Goal: Task Accomplishment & Management: Use online tool/utility

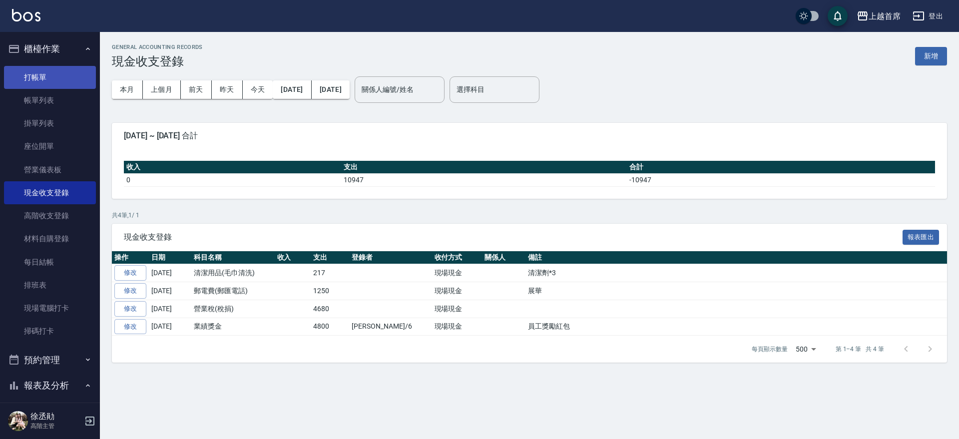
click at [40, 71] on link "打帳單" at bounding box center [50, 77] width 92 height 23
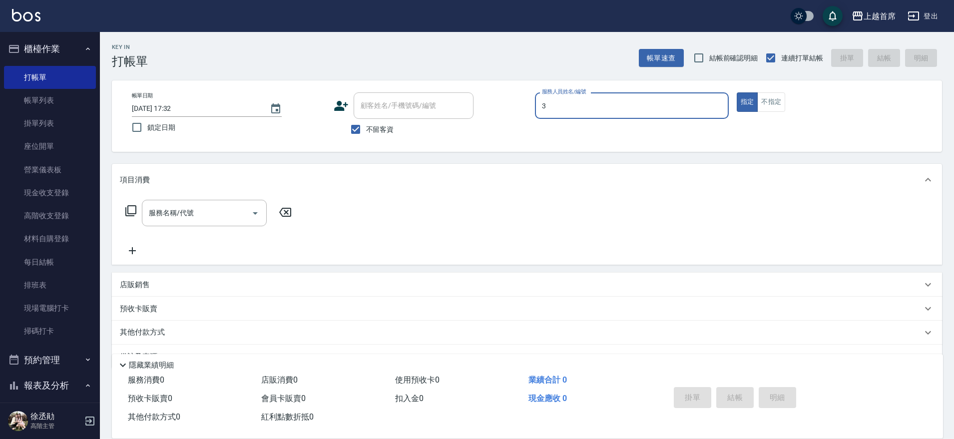
type input "[PERSON_NAME]-3"
type button "true"
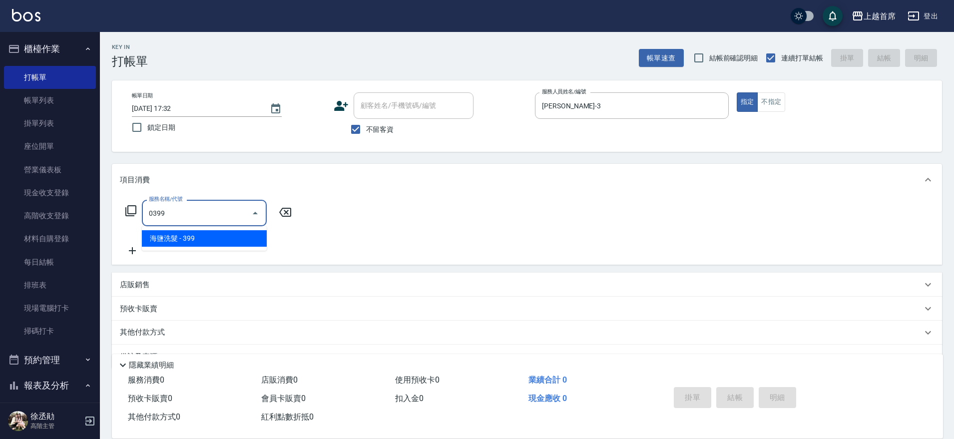
type input "海鹽洗髮(0399)"
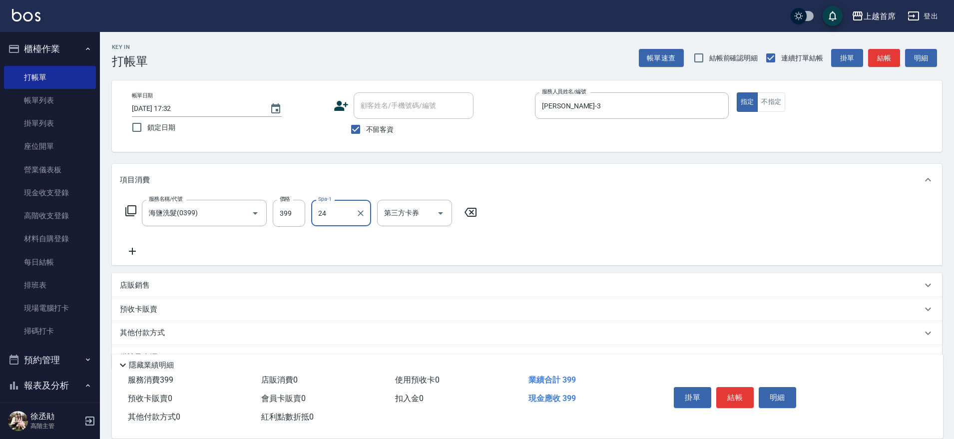
type input "[PERSON_NAME]-24"
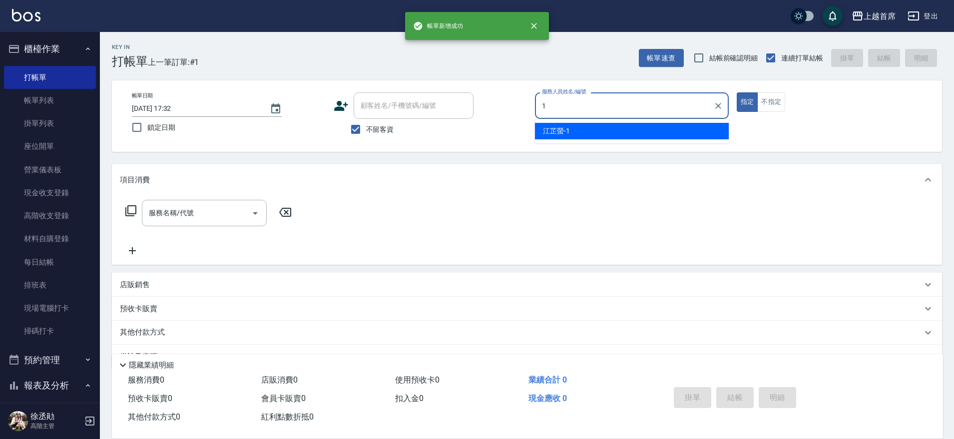
type input "[PERSON_NAME]-1"
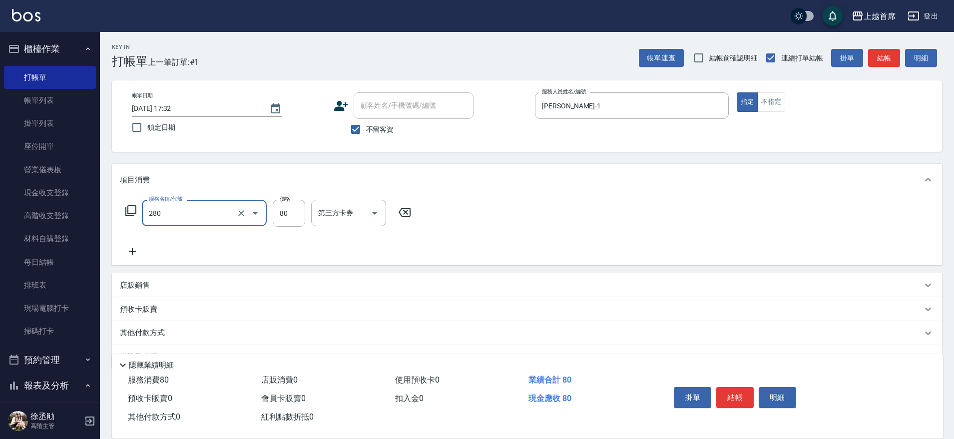
type input "剪瀏海(280)"
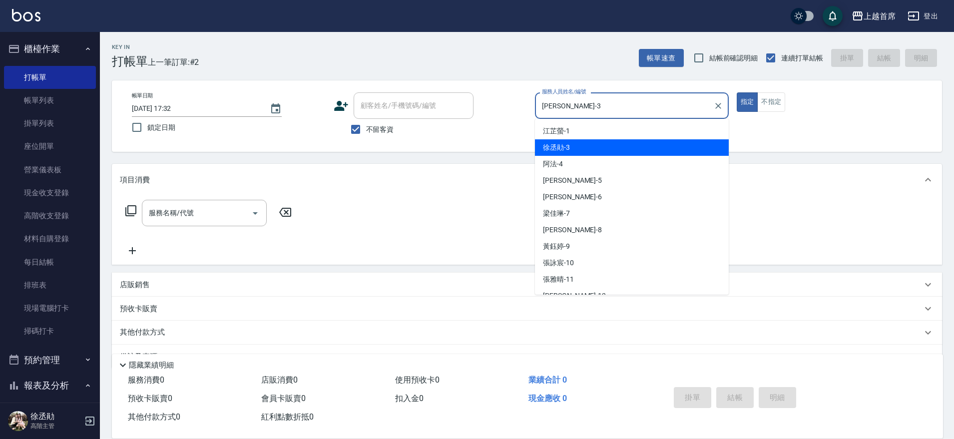
drag, startPoint x: 578, startPoint y: 106, endPoint x: 485, endPoint y: 105, distance: 93.4
click at [485, 105] on div "帳單日期 [DATE] 17:32 鎖定日期 顧客姓名/手機號碼/編號 顧客姓名/手機號碼/編號 不留客資 服務人員姓名/編號 [PERSON_NAME]-3…" at bounding box center [527, 115] width 806 height 47
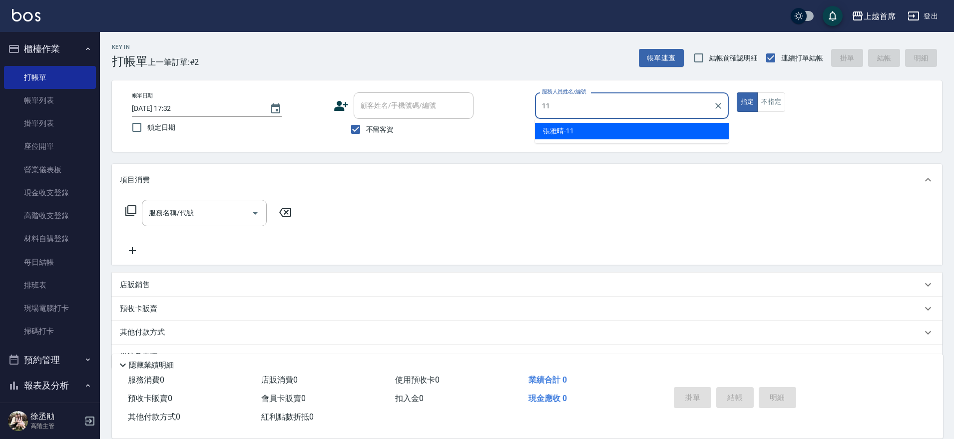
type input "[PERSON_NAME]-11"
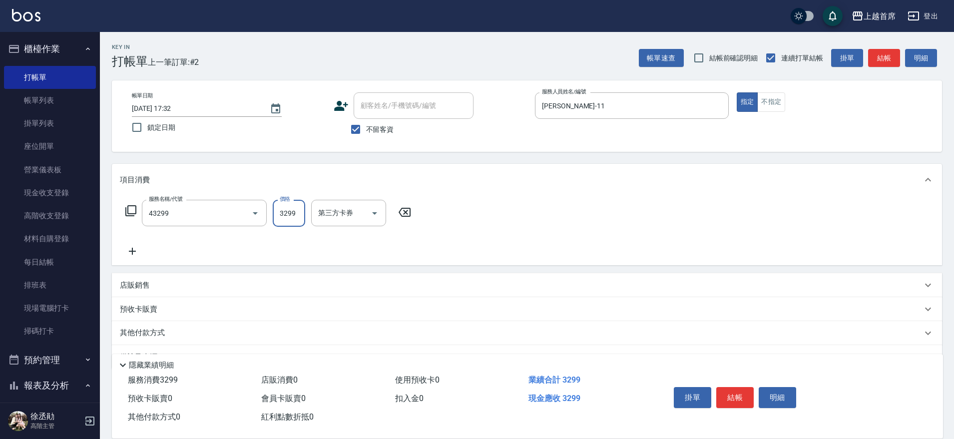
type input "染髮A餐(43299)"
type input "4599"
type input "[PERSON_NAME]-20"
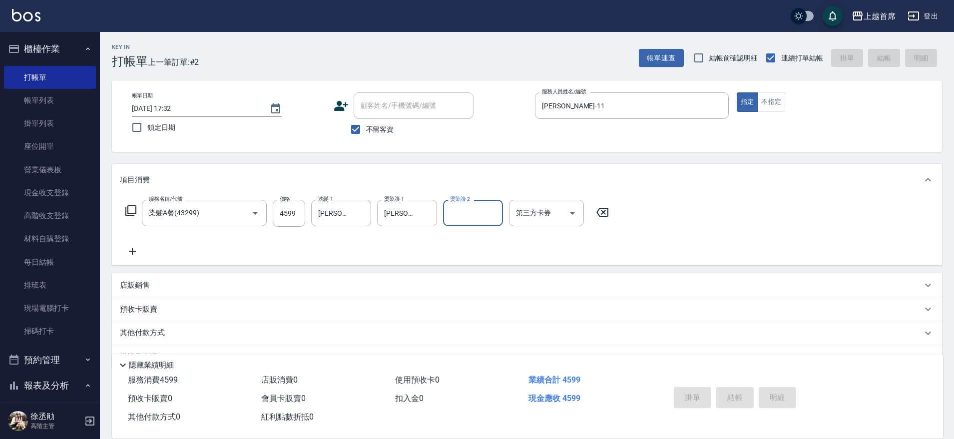
type input "[DATE] 17:38"
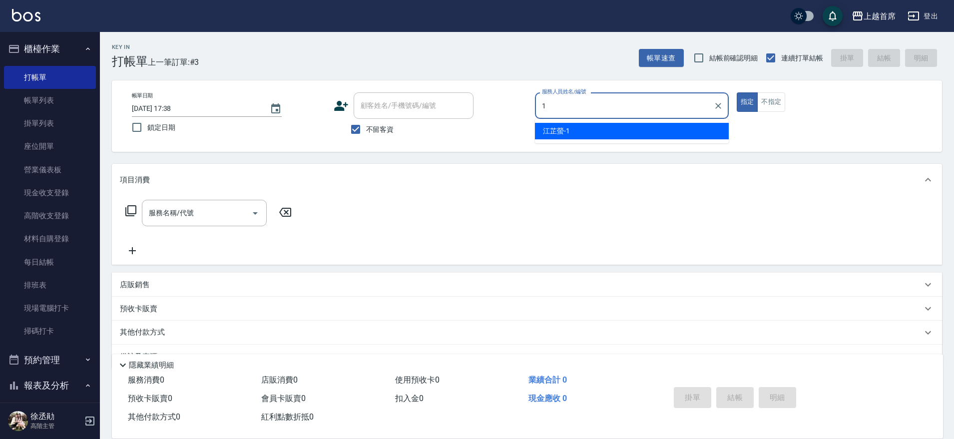
type input "[PERSON_NAME]-1"
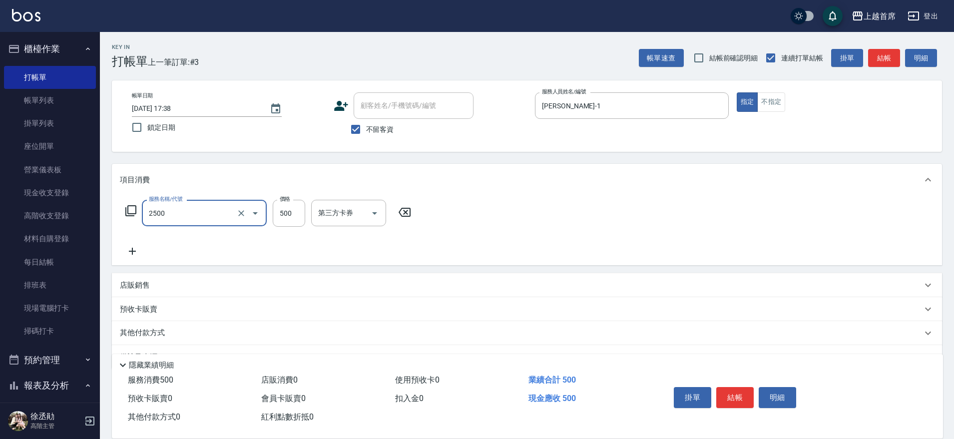
type input "海鹽洗剪500(2500)"
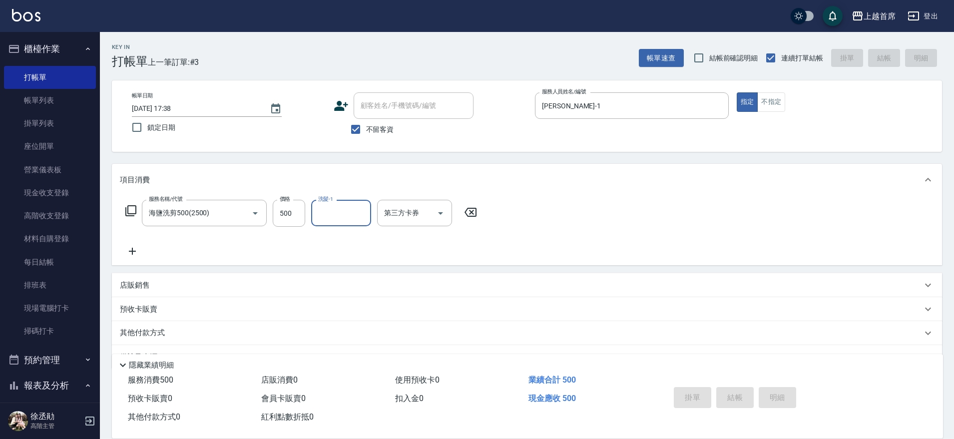
type input "[DATE] 17:39"
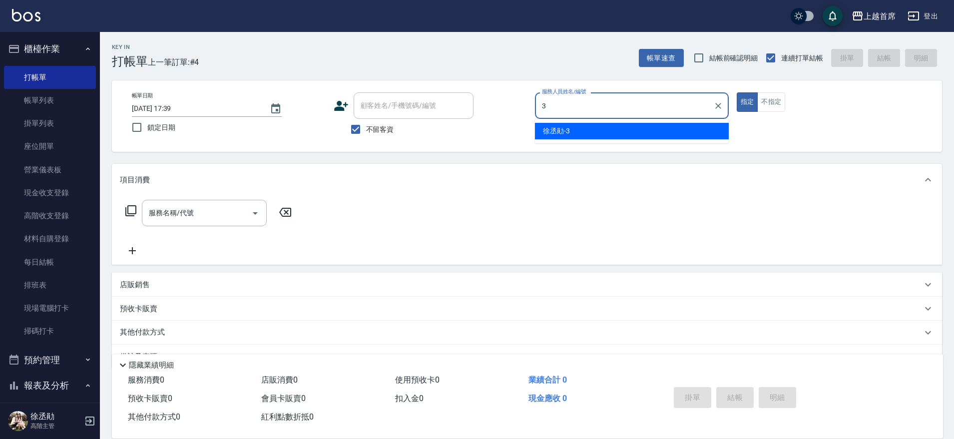
type input "[PERSON_NAME]-3"
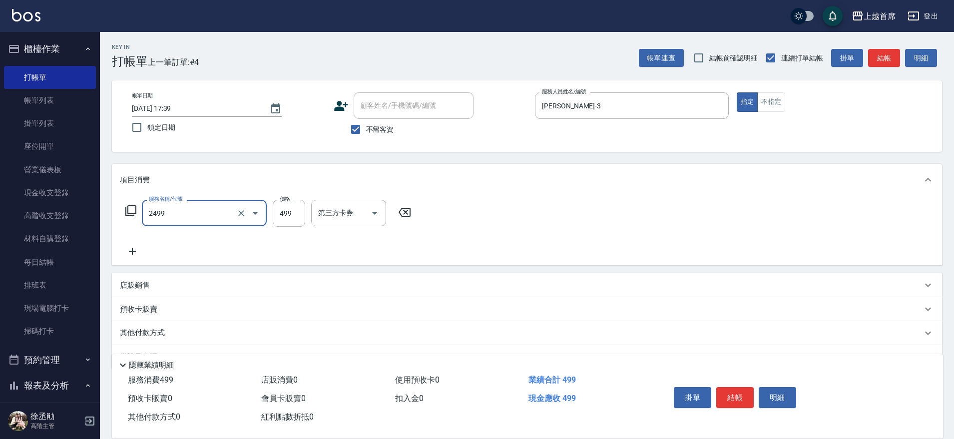
type input "499海鹽洗剪套餐(2499)"
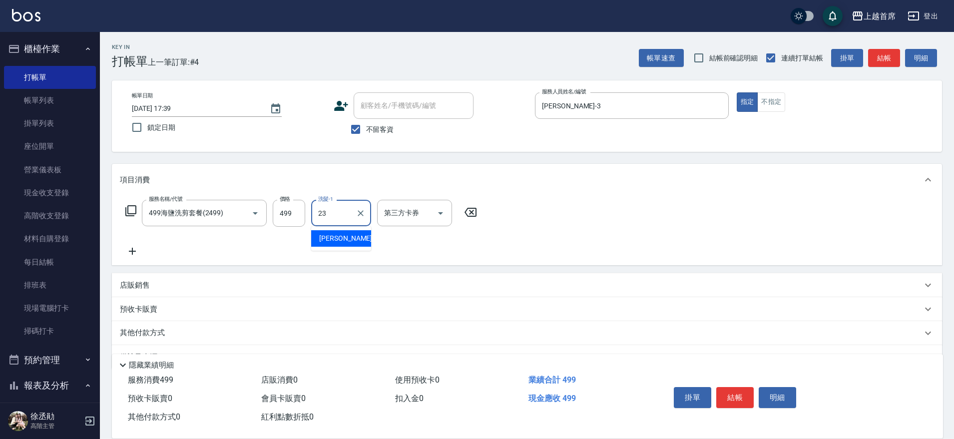
type input "[PERSON_NAME]-23"
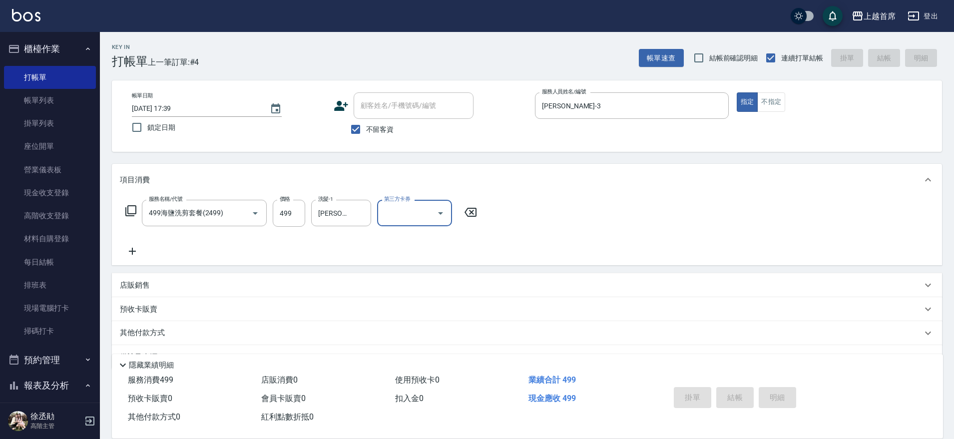
type input "[DATE] 17:43"
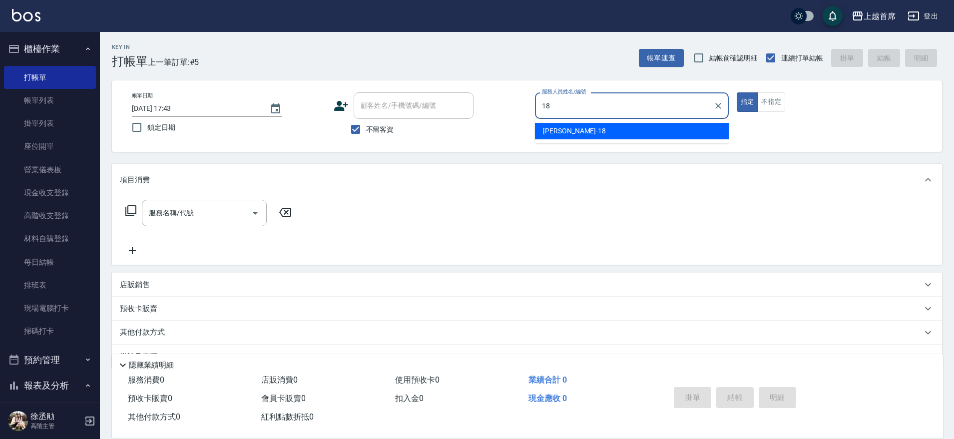
type input "Linda-18"
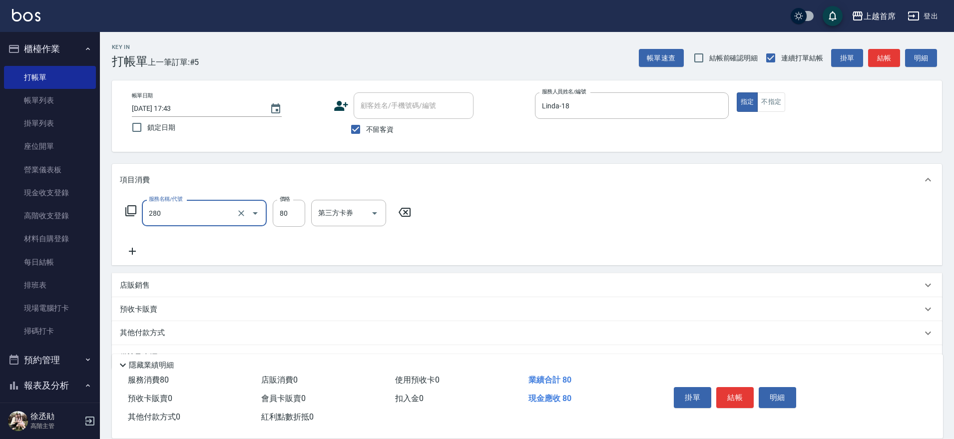
type input "剪瀏海(280)"
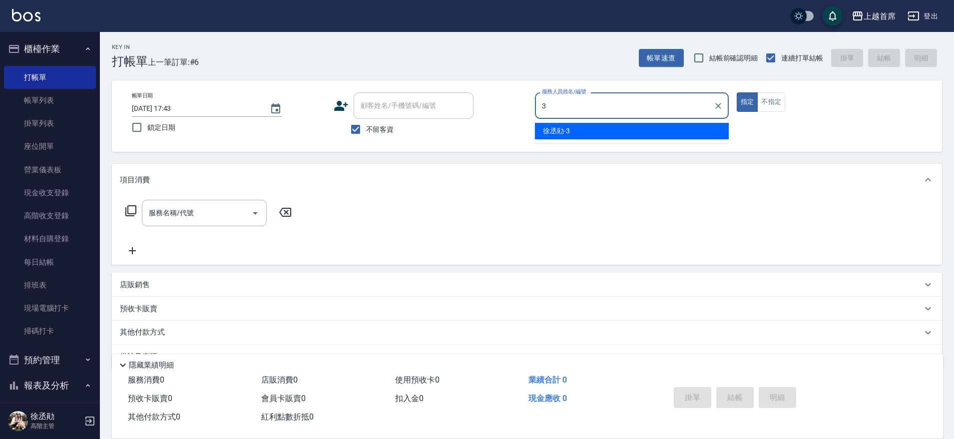
type input "[PERSON_NAME]-3"
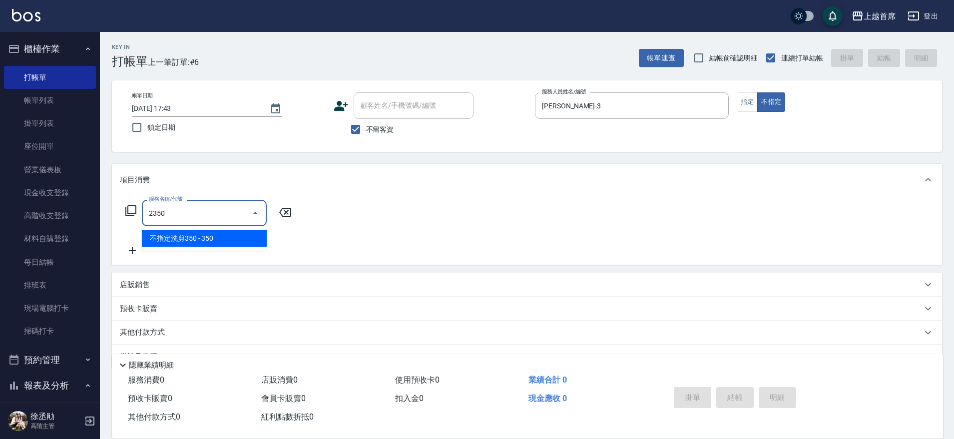
type input "不指定洗剪350(2350)"
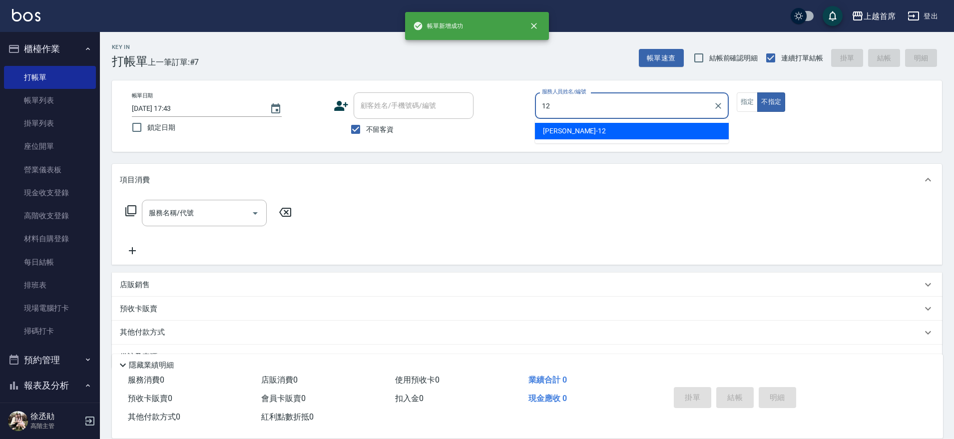
type input "[PERSON_NAME]-12"
type button "false"
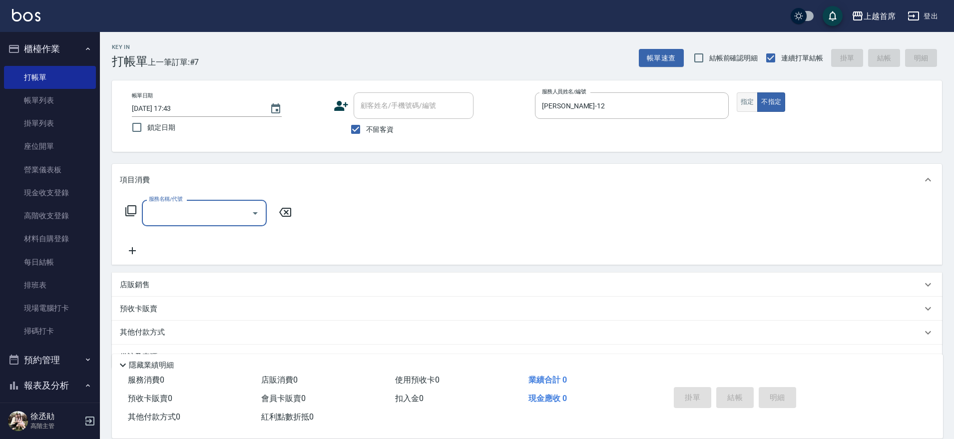
click at [751, 100] on button "指定" at bounding box center [747, 101] width 21 height 19
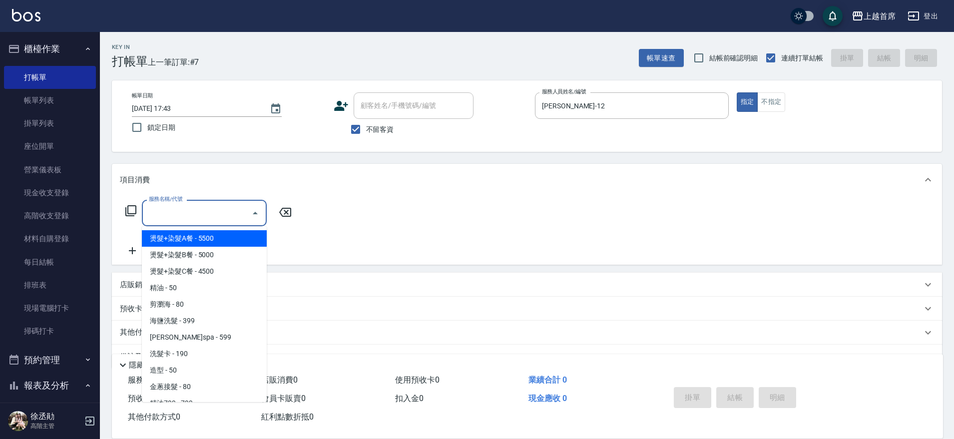
click at [186, 215] on div "服務名稱/代號 服務名稱/代號" at bounding box center [204, 213] width 125 height 26
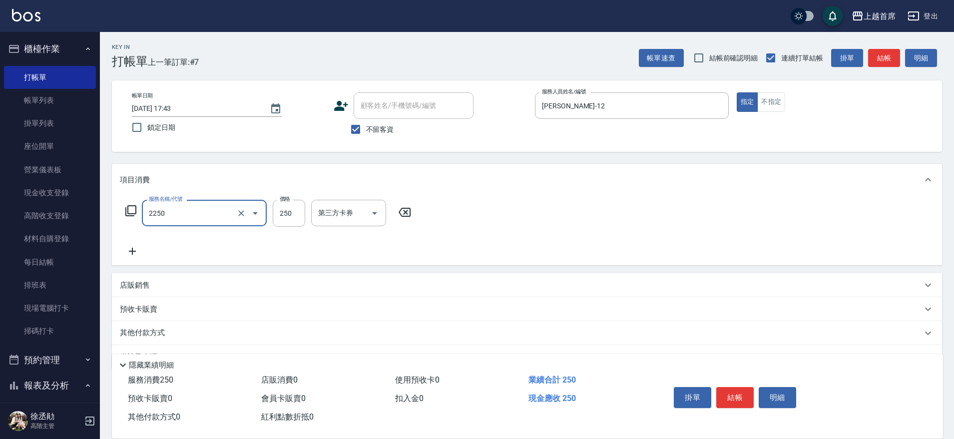
type input "單剪不指定250(2250)"
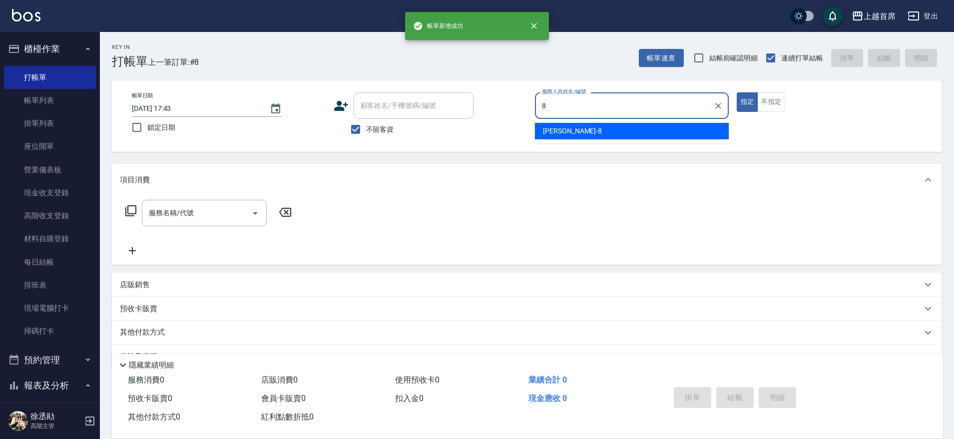
type input "[PERSON_NAME]好-8"
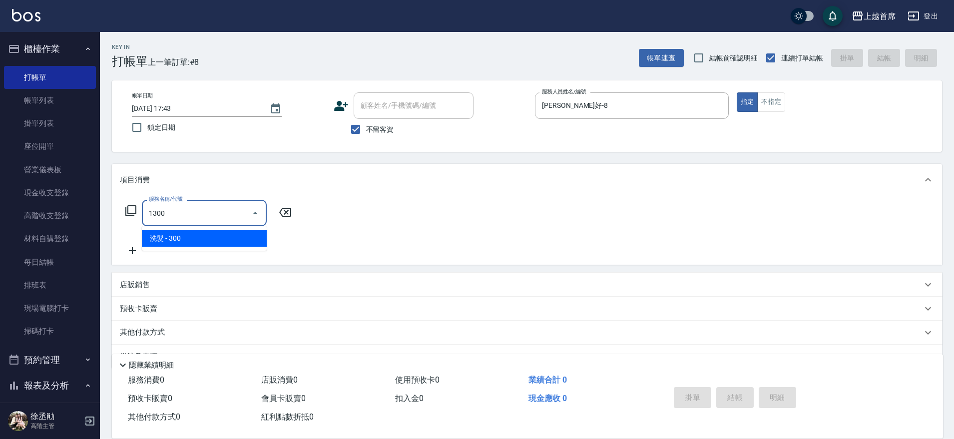
type input "洗髮(1300)"
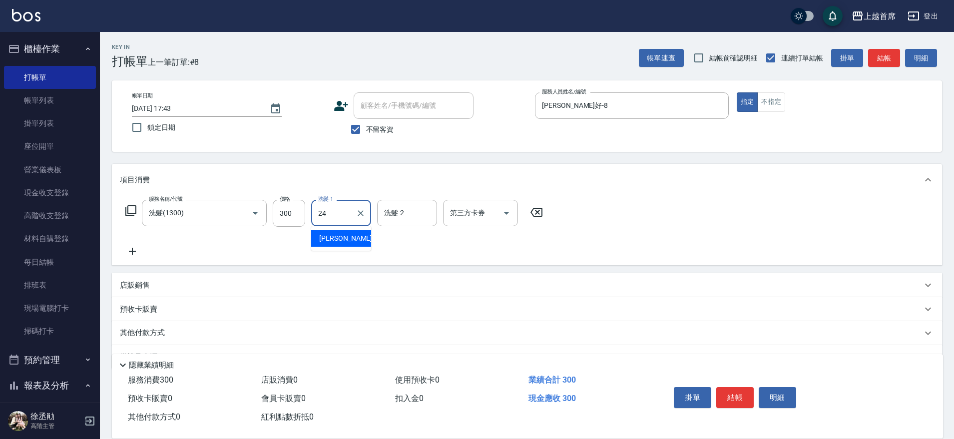
type input "[PERSON_NAME]-24"
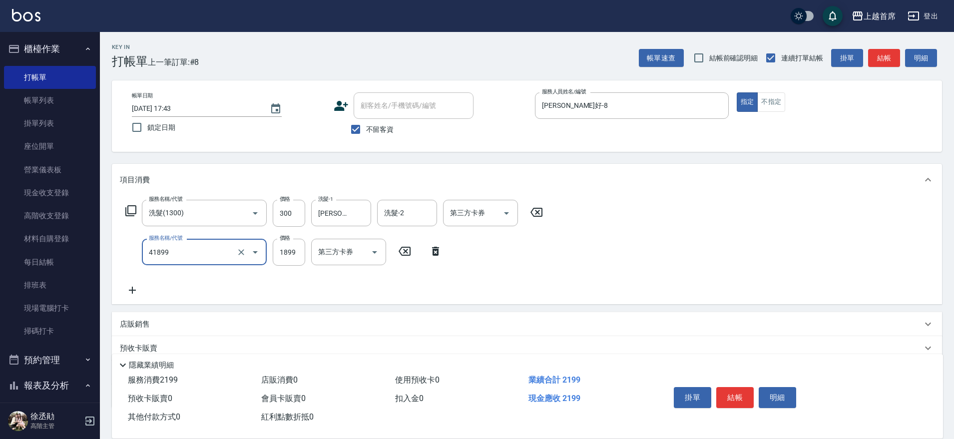
type input "染髮D餐(41899)"
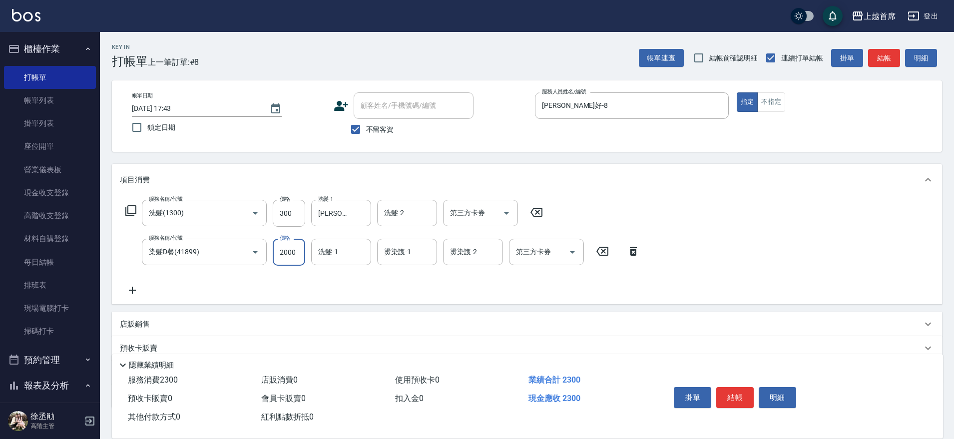
type input "2000"
type input "[PERSON_NAME]-24"
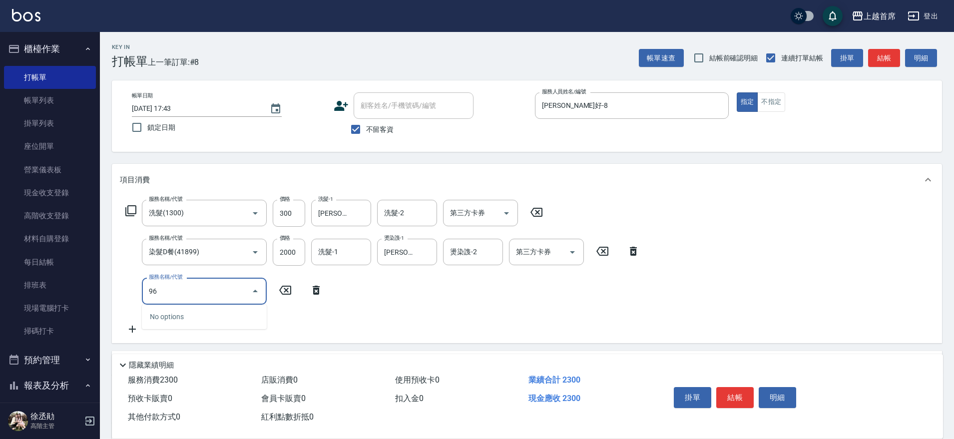
type input "9"
type input "酵素/紅鑽/焦糖/單噴精華液(51000)"
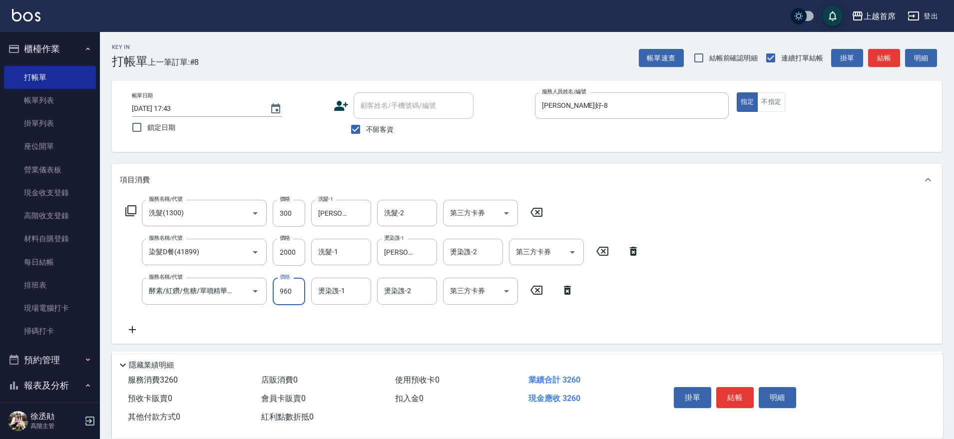
type input "960"
type input "[PERSON_NAME]-24"
click at [285, 288] on input "960" at bounding box center [289, 291] width 32 height 27
click at [284, 289] on input "960" at bounding box center [289, 291] width 32 height 27
type input "860"
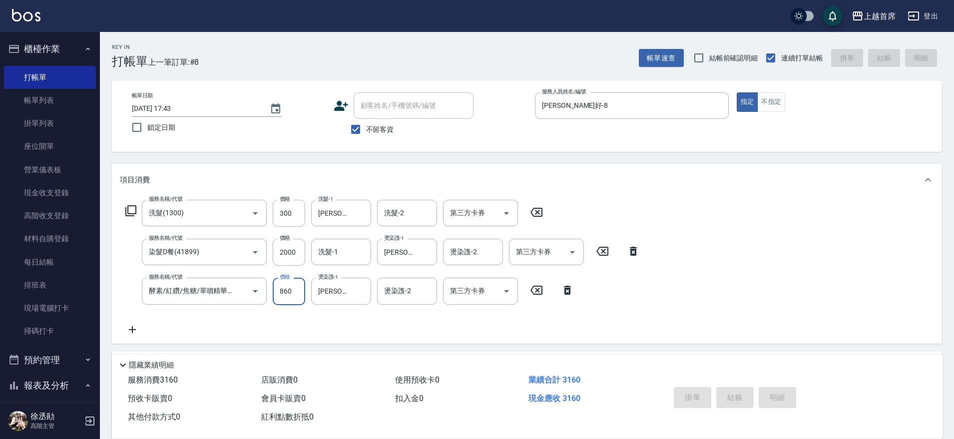
type input "[DATE] 17:44"
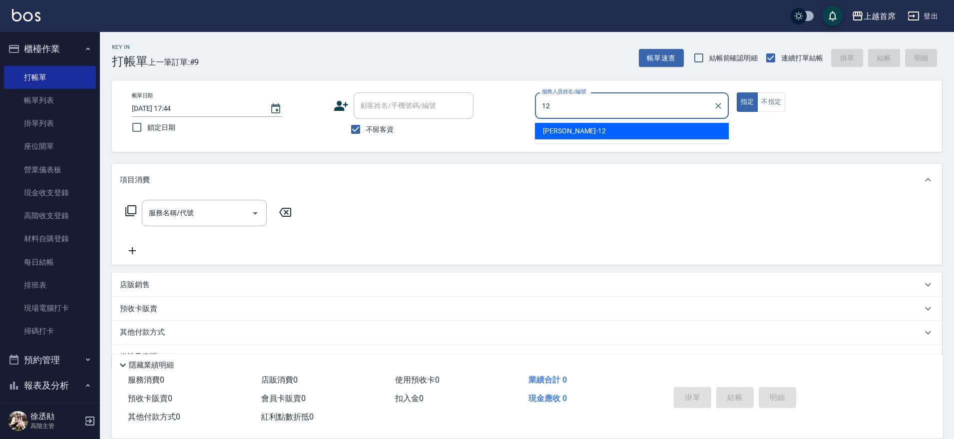
type input "[PERSON_NAME]-12"
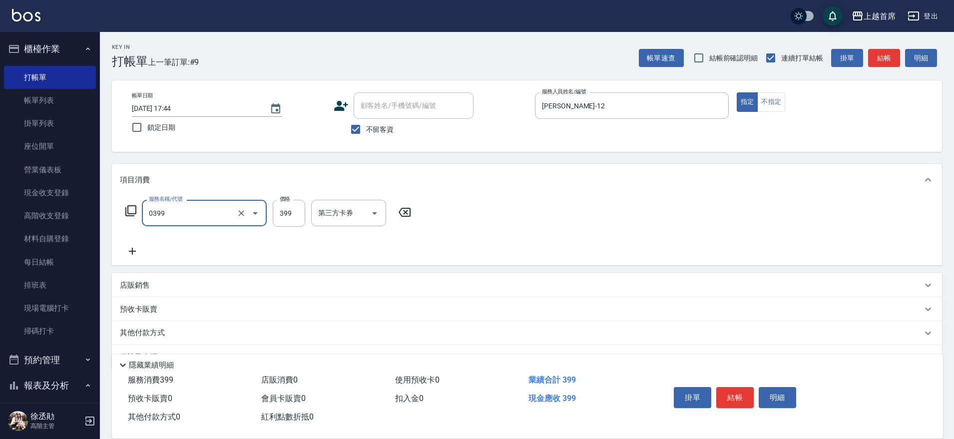
type input "海鹽洗髮(0399)"
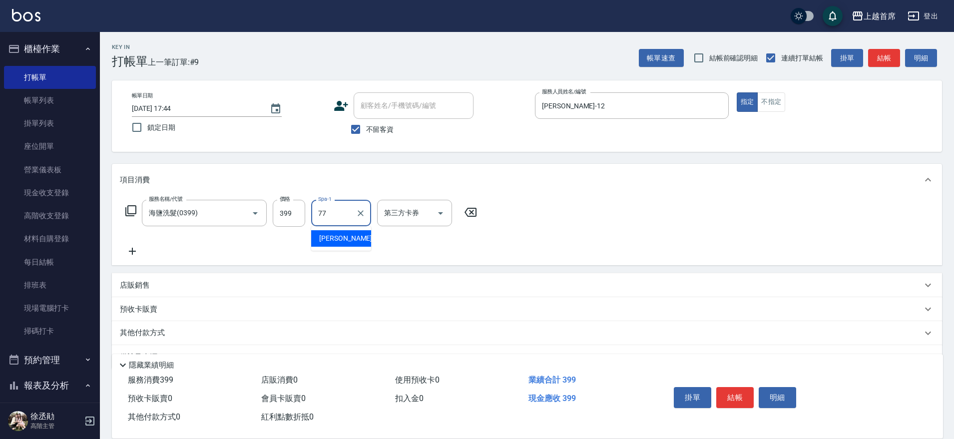
type input "[PERSON_NAME]-77"
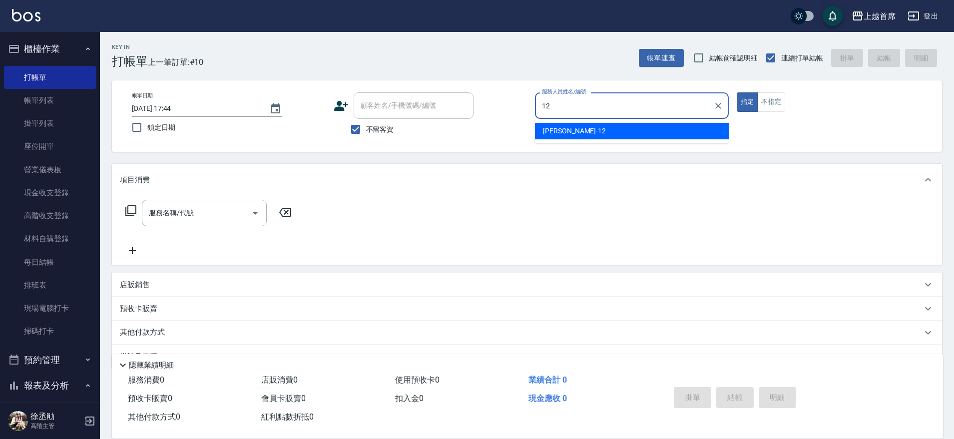
type input "[PERSON_NAME]-12"
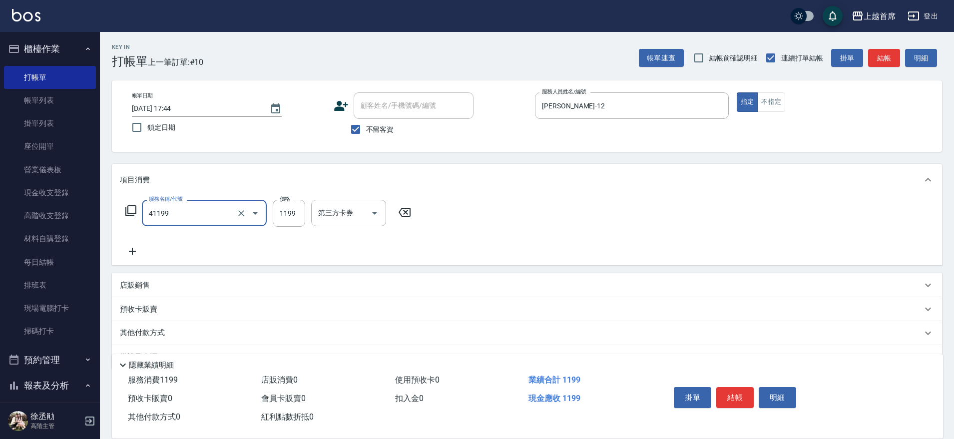
type input "長髮染髮(41199)"
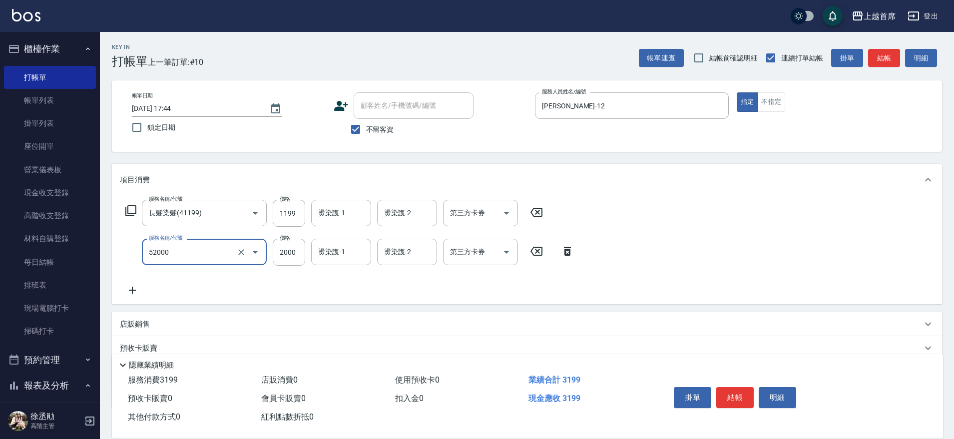
type input "黑耀光護髮(52000)"
type input "1620"
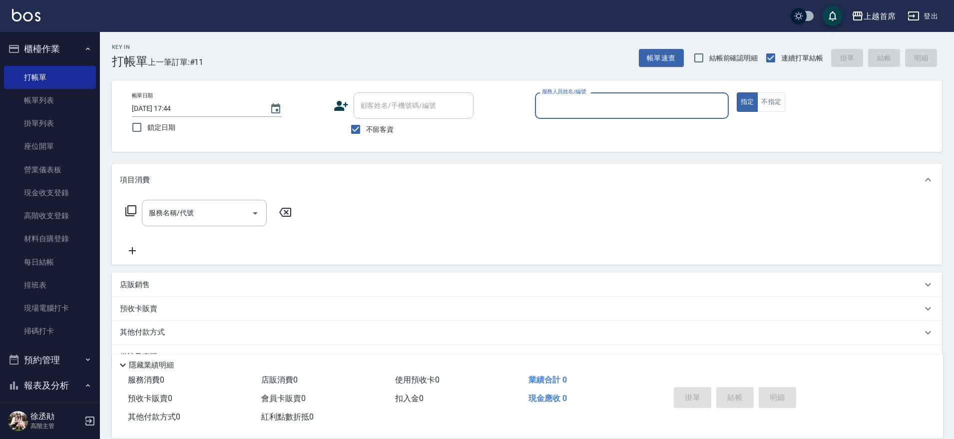
click at [61, 38] on button "櫃檯作業" at bounding box center [50, 49] width 92 height 26
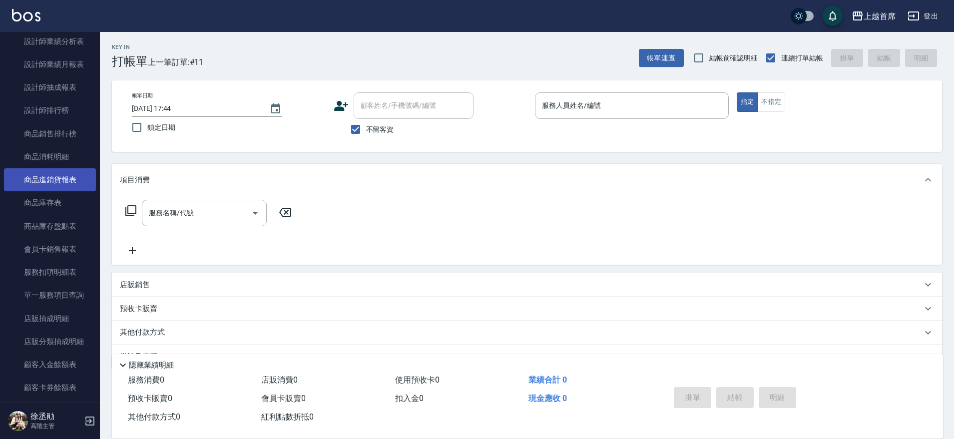
scroll to position [437, 0]
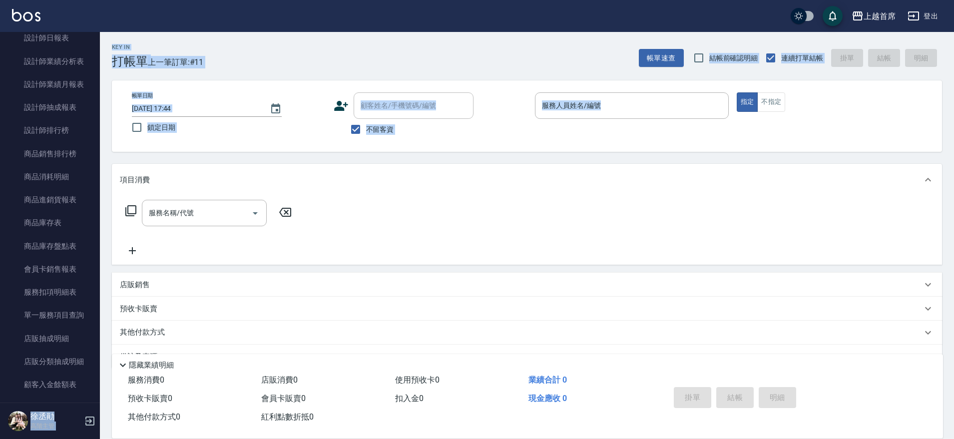
drag, startPoint x: 95, startPoint y: 192, endPoint x: 99, endPoint y: 171, distance: 21.4
click at [99, 171] on nav "櫃檯作業 打帳單 帳單列表 掛單列表 座位開單 營業儀表板 現金收支登錄 高階收支登錄 材料自購登錄 每日結帳 排班表 現場電腦打卡 掃碼打卡 預約管理 預約…" at bounding box center [50, 217] width 100 height 371
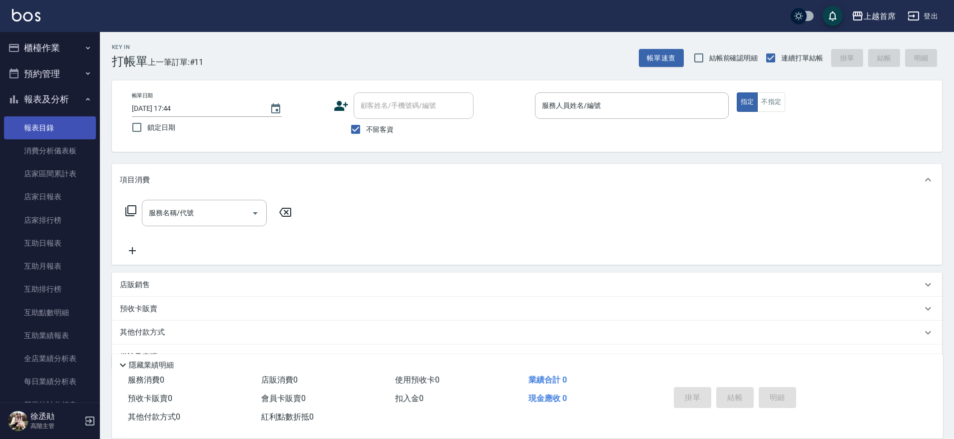
scroll to position [0, 0]
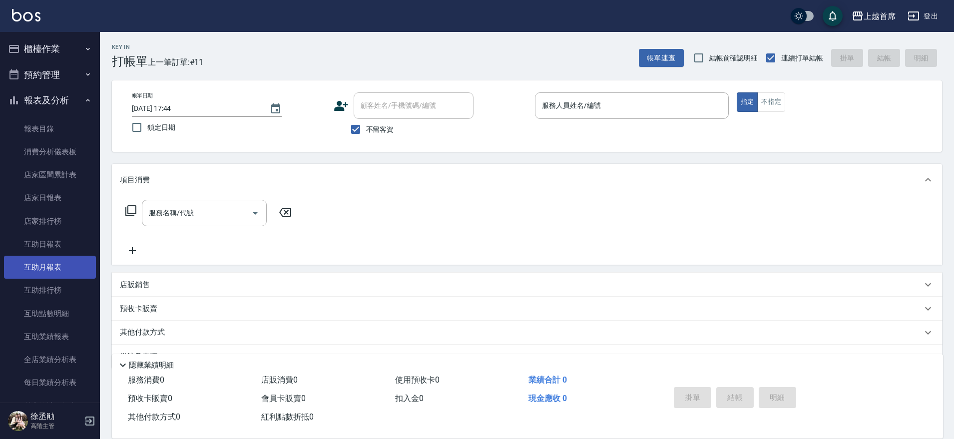
click at [59, 265] on link "互助月報表" at bounding box center [50, 267] width 92 height 23
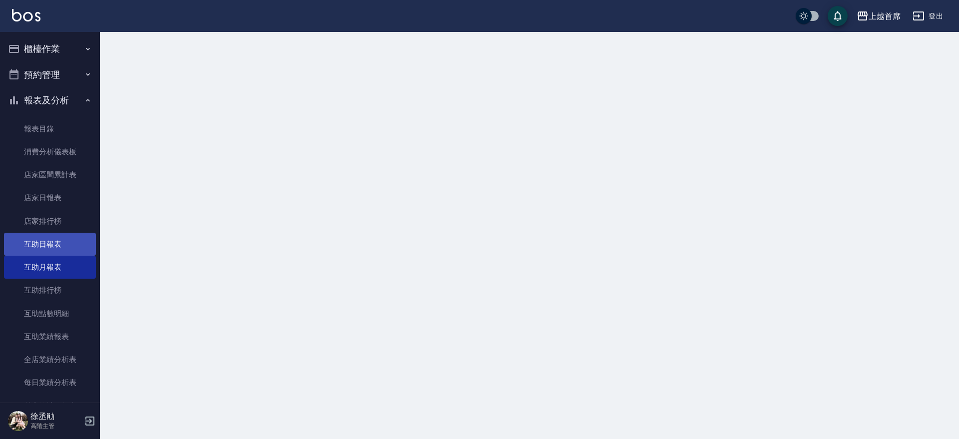
click at [57, 241] on link "互助日報表" at bounding box center [50, 244] width 92 height 23
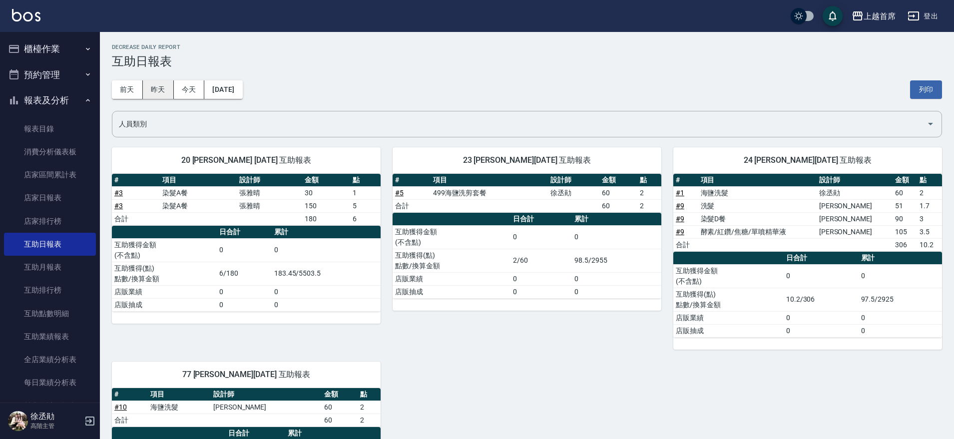
click at [155, 88] on button "昨天" at bounding box center [158, 89] width 31 height 18
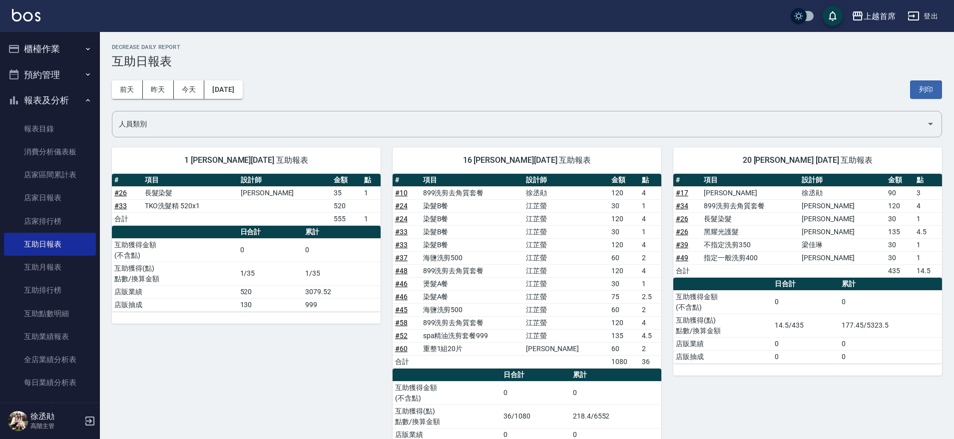
click at [45, 41] on button "櫃檯作業" at bounding box center [50, 49] width 92 height 26
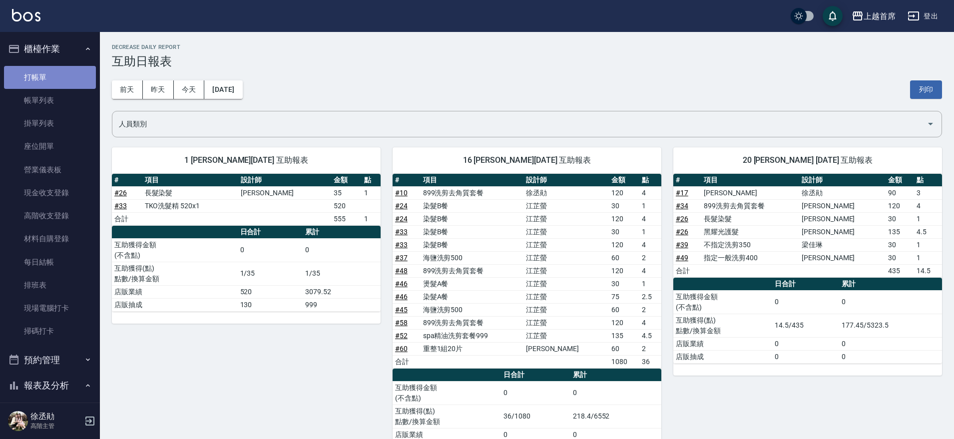
click at [54, 75] on link "打帳單" at bounding box center [50, 77] width 92 height 23
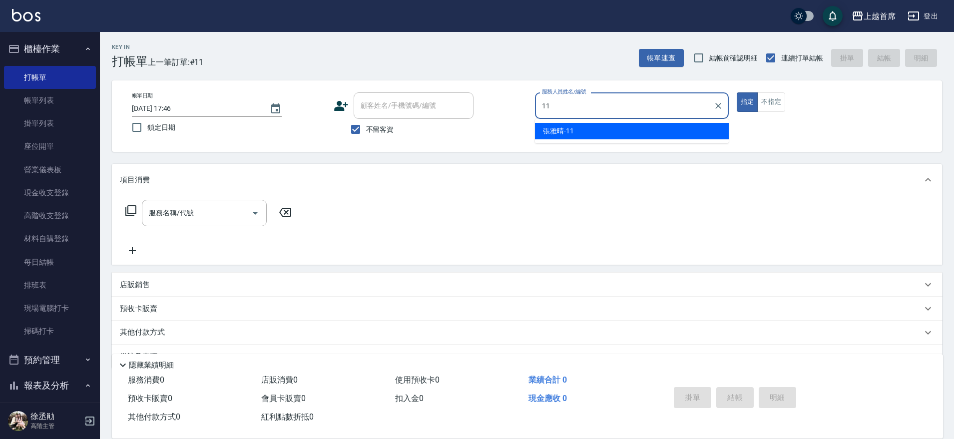
type input "[PERSON_NAME]-11"
type button "true"
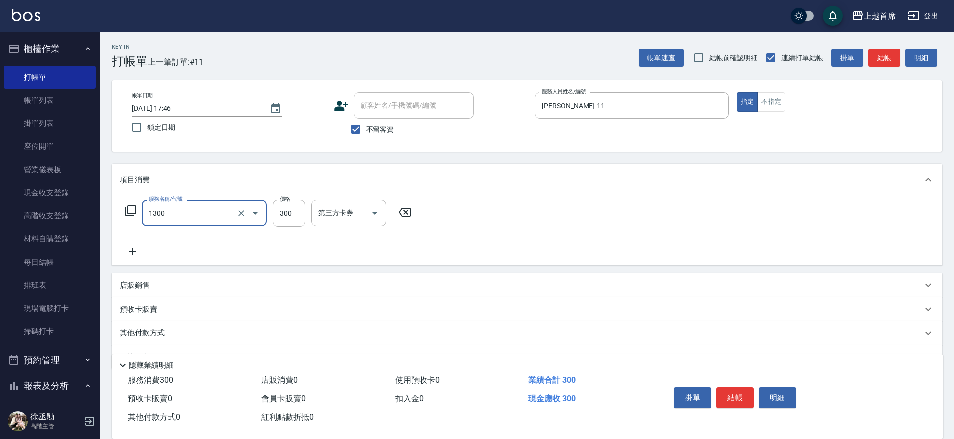
type input "洗髮(1300)"
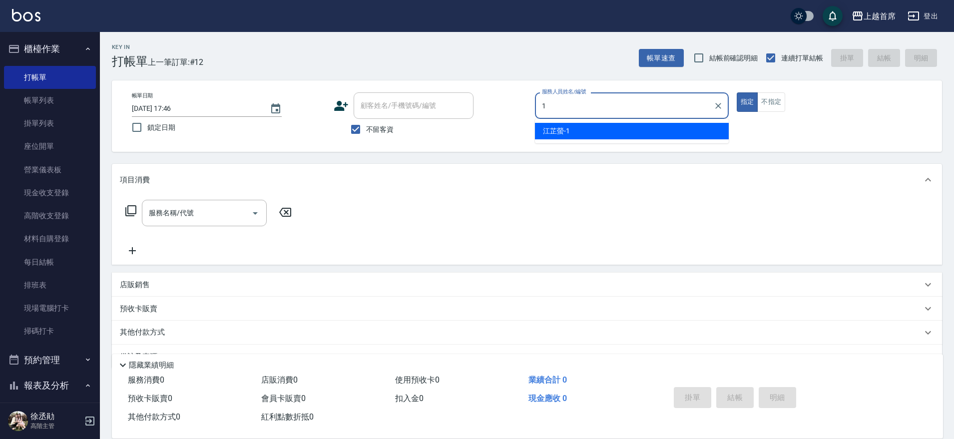
type input "[PERSON_NAME]-1"
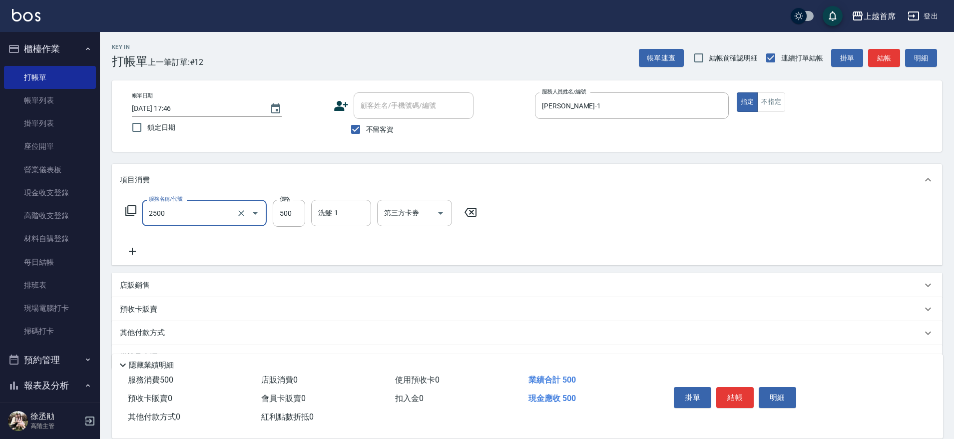
type input "海鹽洗剪500(2500)"
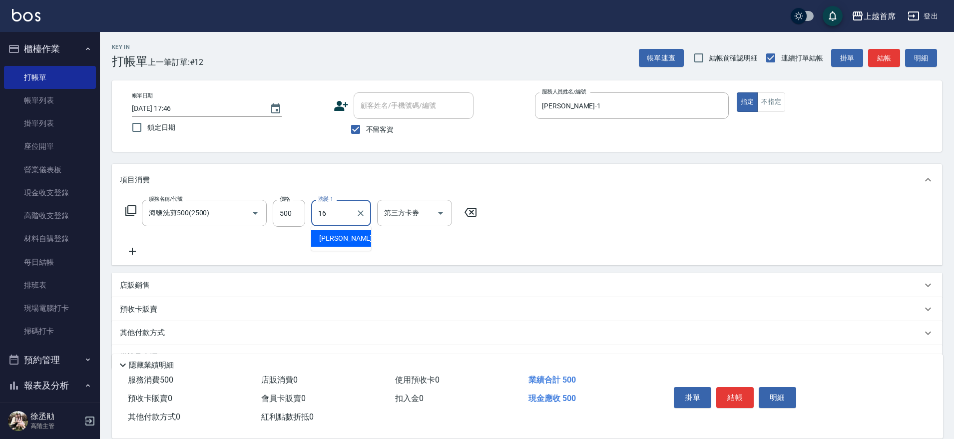
type input "[PERSON_NAME]-16"
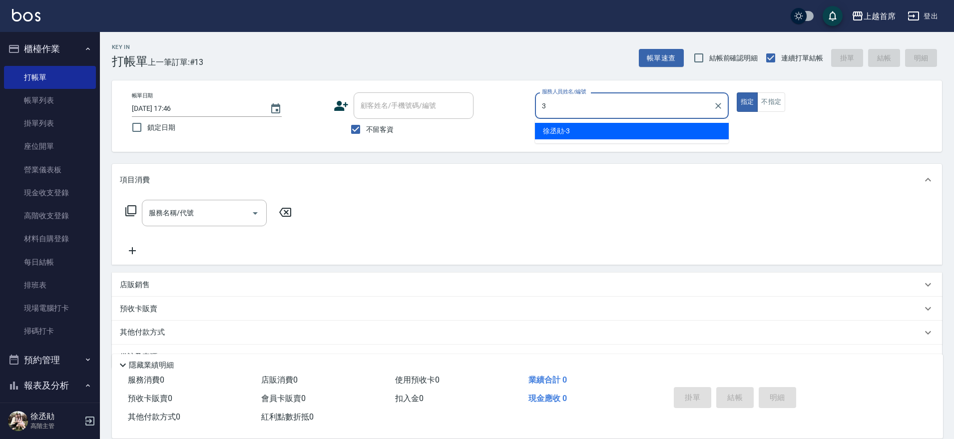
type input "[PERSON_NAME]-3"
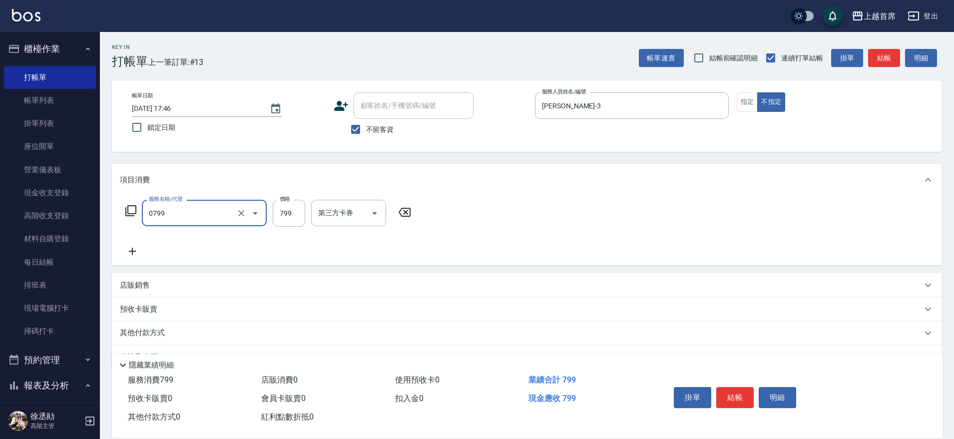
type input "精油799(0799)"
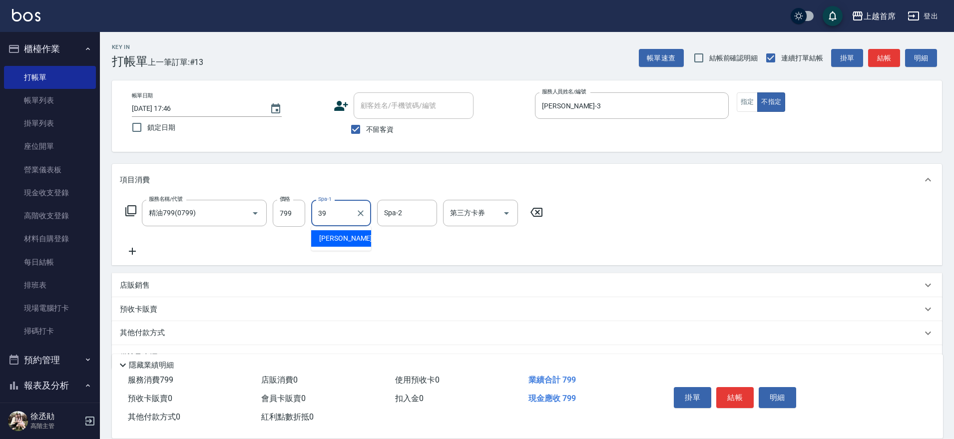
type input "[PERSON_NAME]-39"
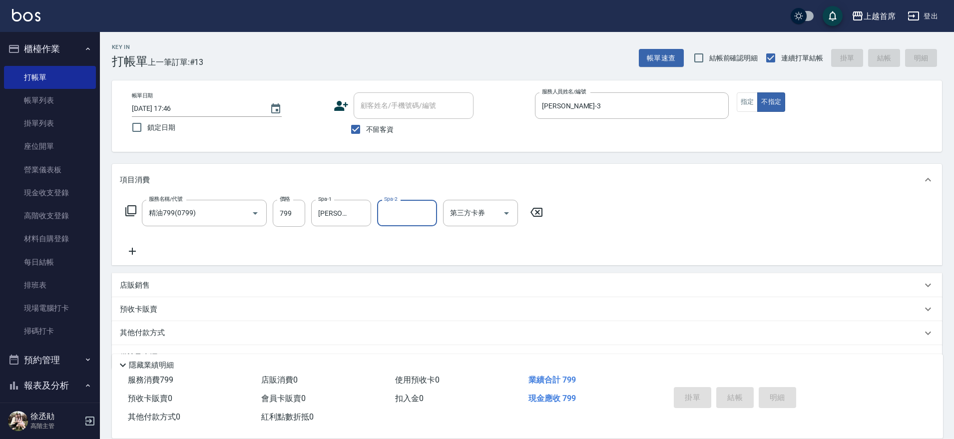
type input "[DATE] 17:47"
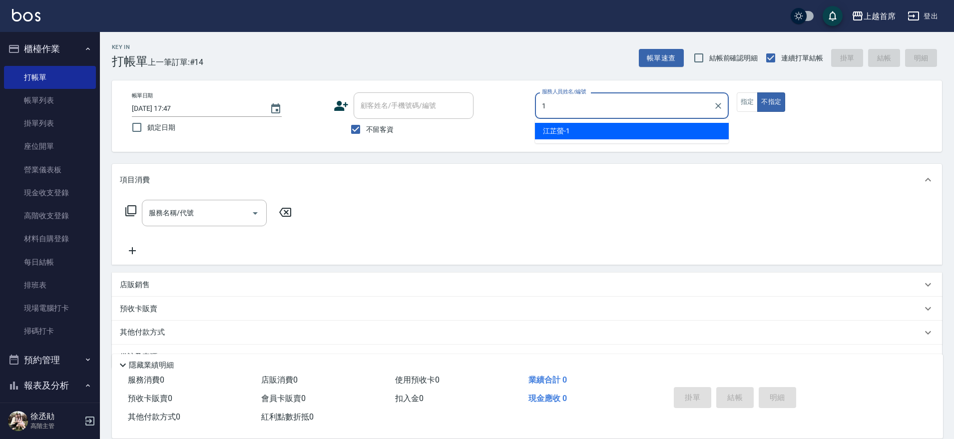
type input "[PERSON_NAME]-1"
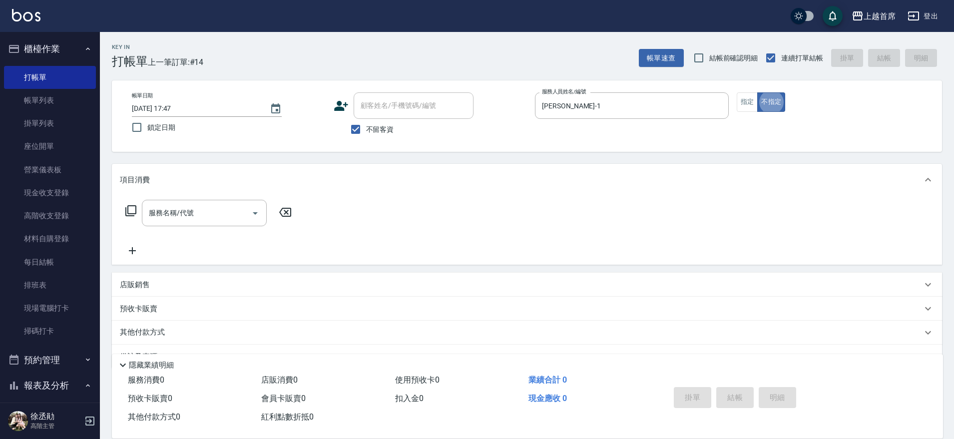
type button "false"
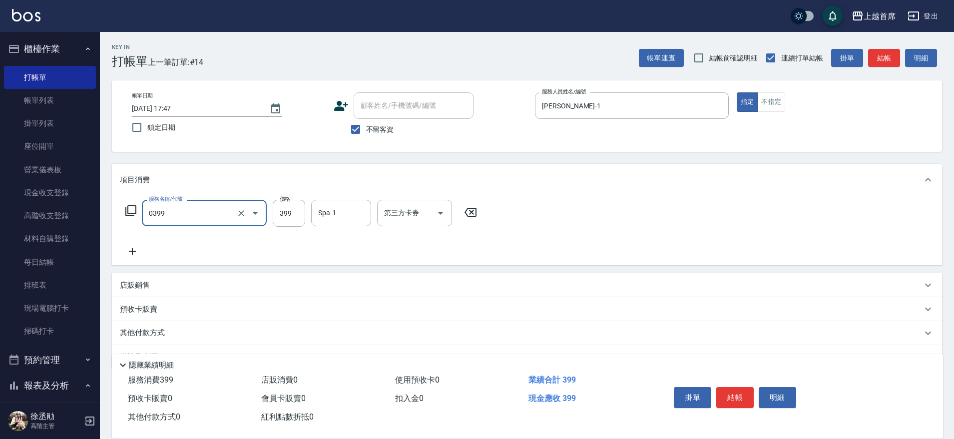
type input "海鹽洗髮(0399)"
type input "[PERSON_NAME]-16"
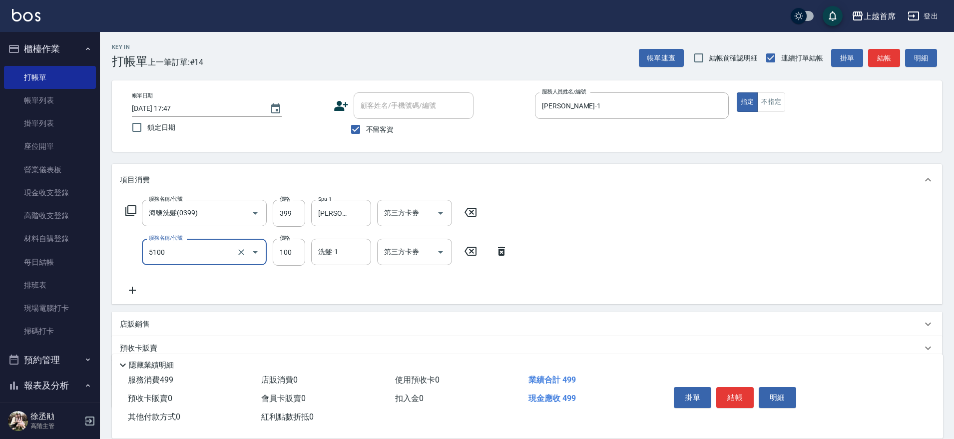
type input "精油(長)(5100)"
type input "200"
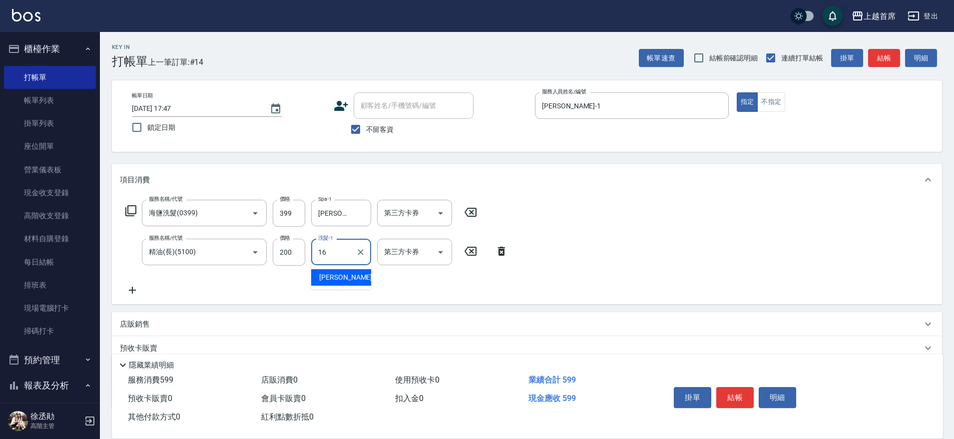
type input "[PERSON_NAME]-16"
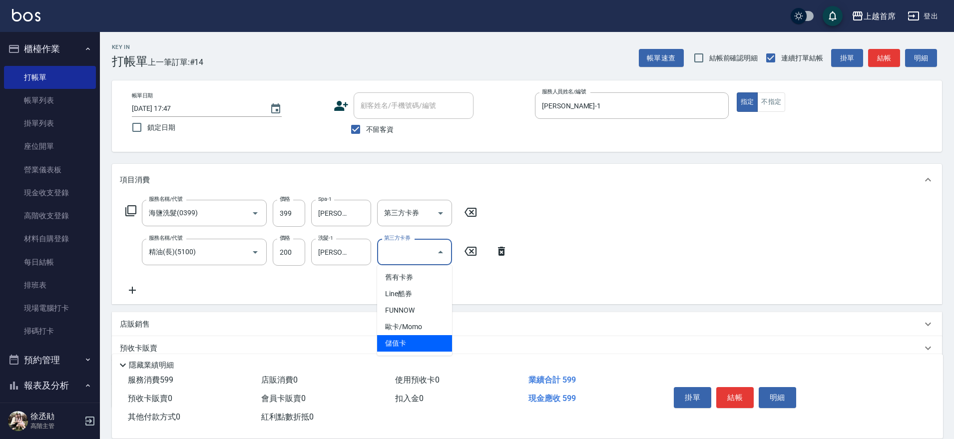
type input "儲值卡"
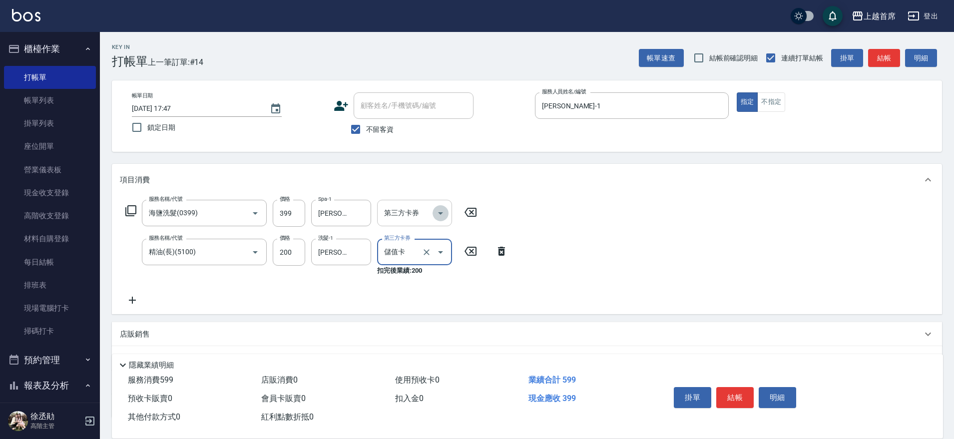
click at [441, 215] on icon "Open" at bounding box center [441, 213] width 12 height 12
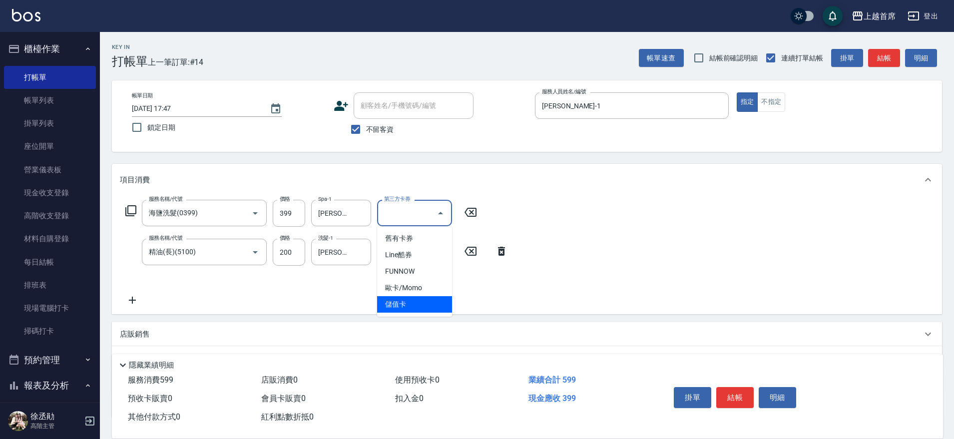
click at [418, 302] on span "儲值卡" at bounding box center [414, 304] width 75 height 16
type input "儲值卡"
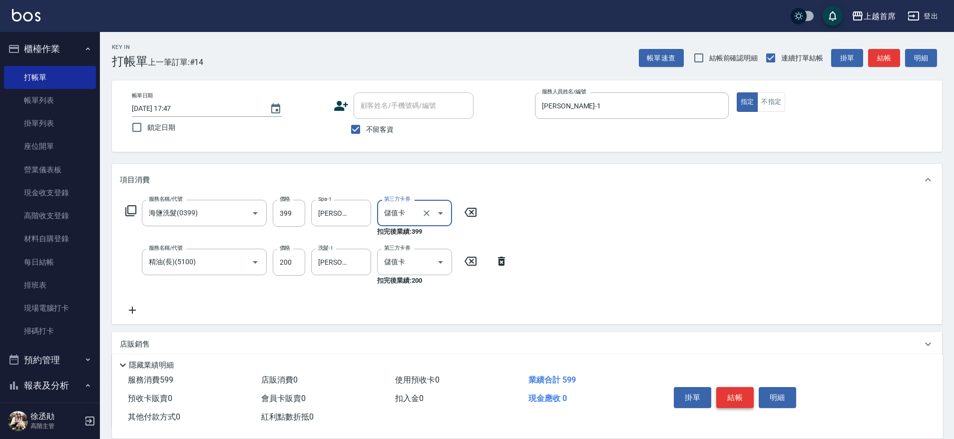
click at [739, 392] on button "結帳" at bounding box center [734, 397] width 37 height 21
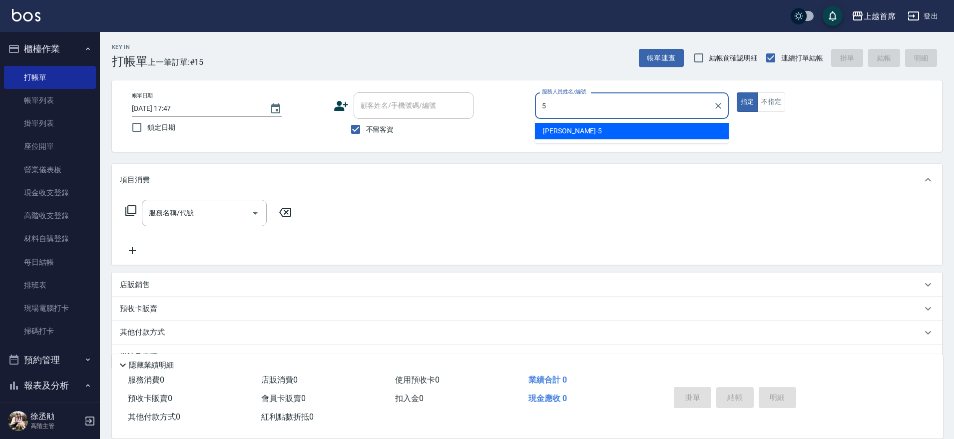
type input "[PERSON_NAME]-5"
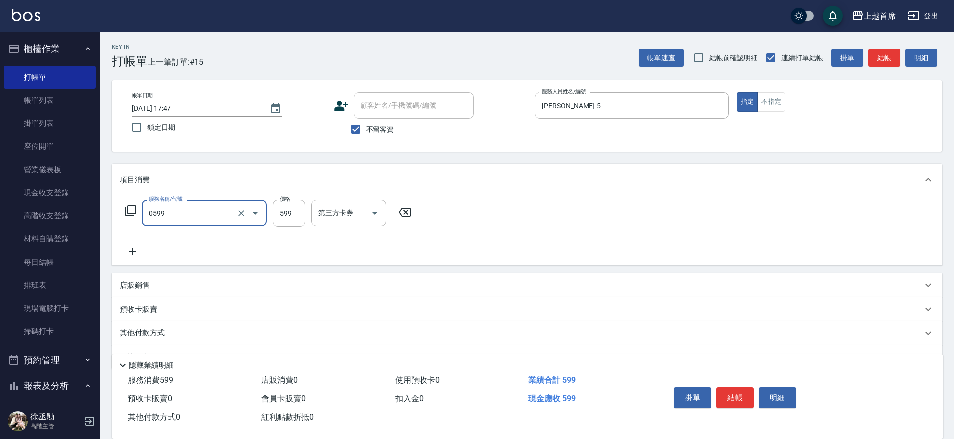
type input "[PERSON_NAME]spa(0599)"
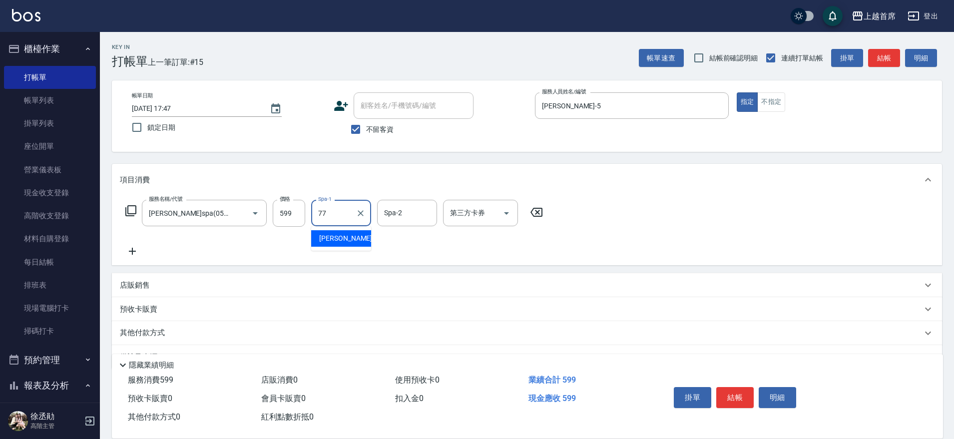
type input "[PERSON_NAME]-77"
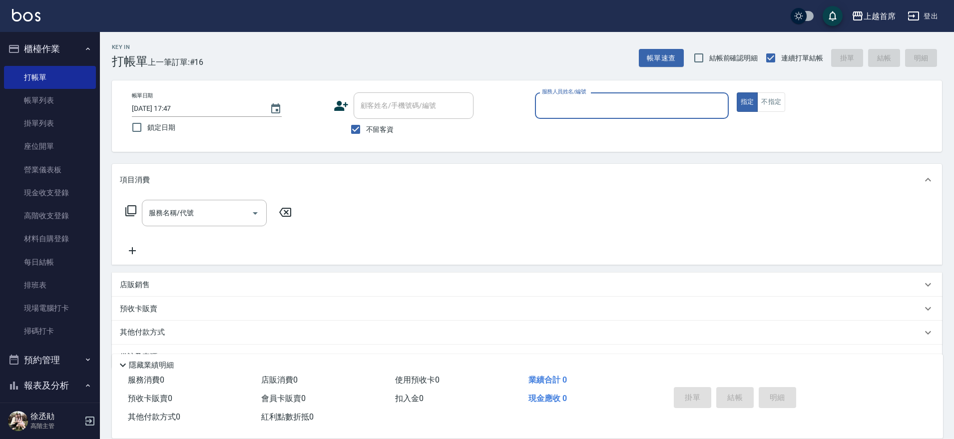
click at [612, 112] on input "服務人員姓名/編號" at bounding box center [631, 105] width 185 height 17
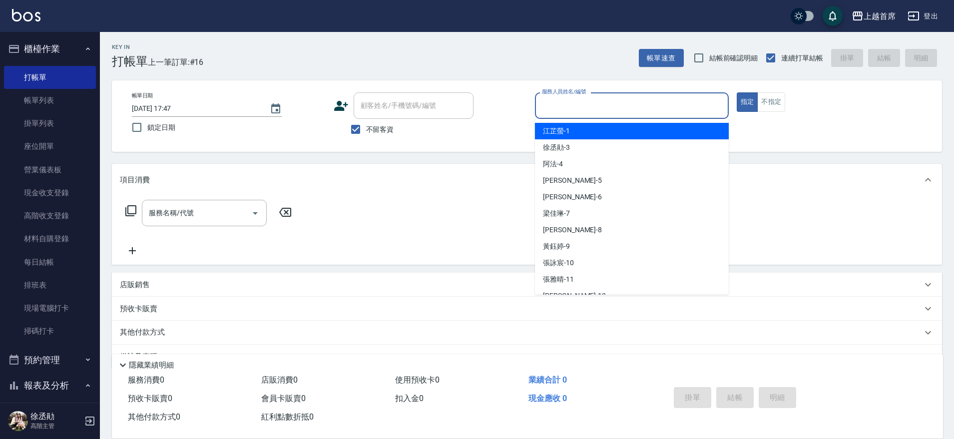
click at [55, 52] on button "櫃檯作業" at bounding box center [50, 49] width 92 height 26
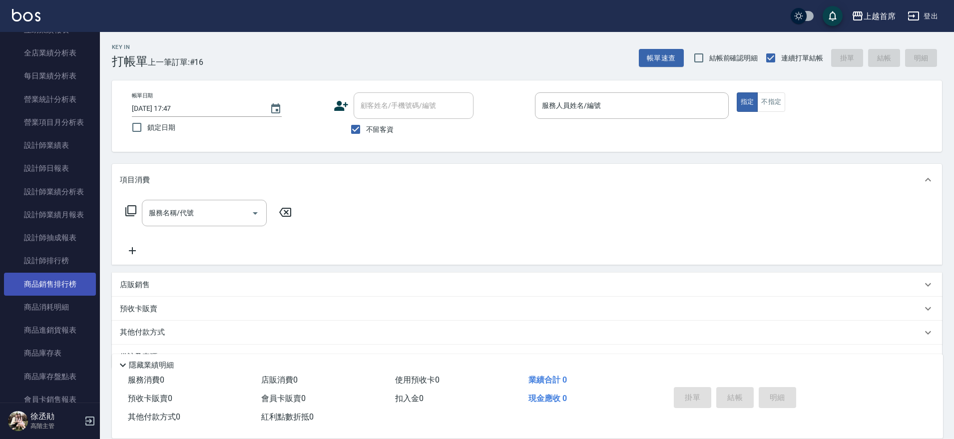
scroll to position [393, 0]
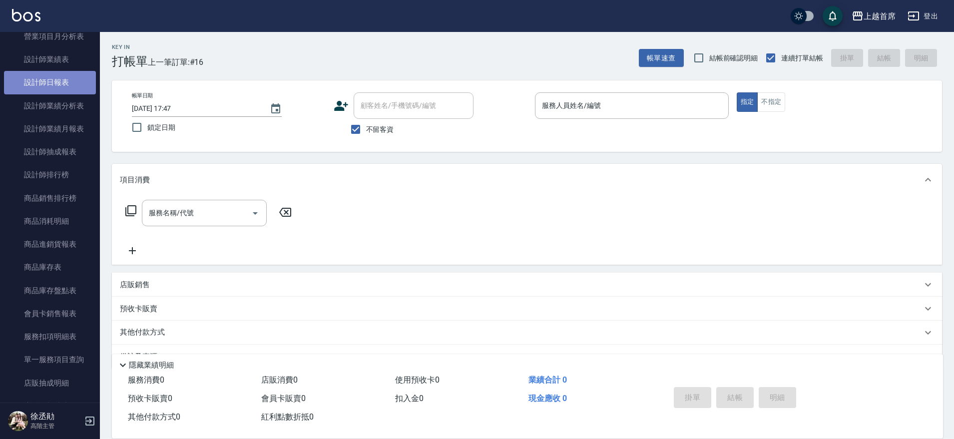
click at [60, 77] on link "設計師日報表" at bounding box center [50, 82] width 92 height 23
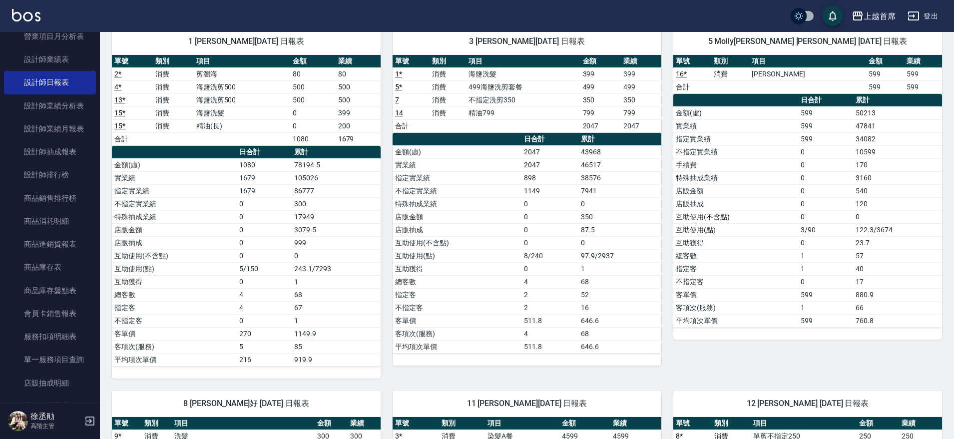
scroll to position [113, 0]
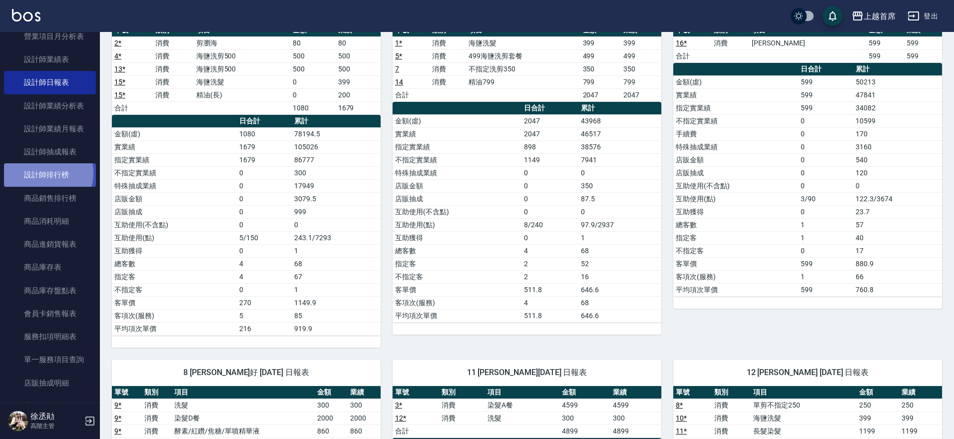
click at [43, 172] on link "設計師排行榜" at bounding box center [50, 174] width 92 height 23
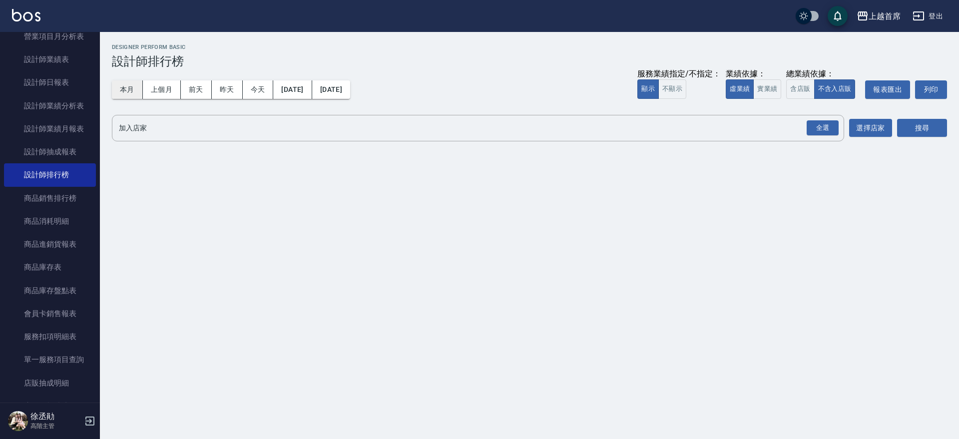
click at [138, 85] on button "本月" at bounding box center [127, 89] width 31 height 18
click at [757, 94] on button "實業績" at bounding box center [767, 88] width 28 height 19
click at [797, 93] on button "含店販" at bounding box center [800, 88] width 28 height 19
click at [831, 132] on div "全選" at bounding box center [823, 127] width 32 height 15
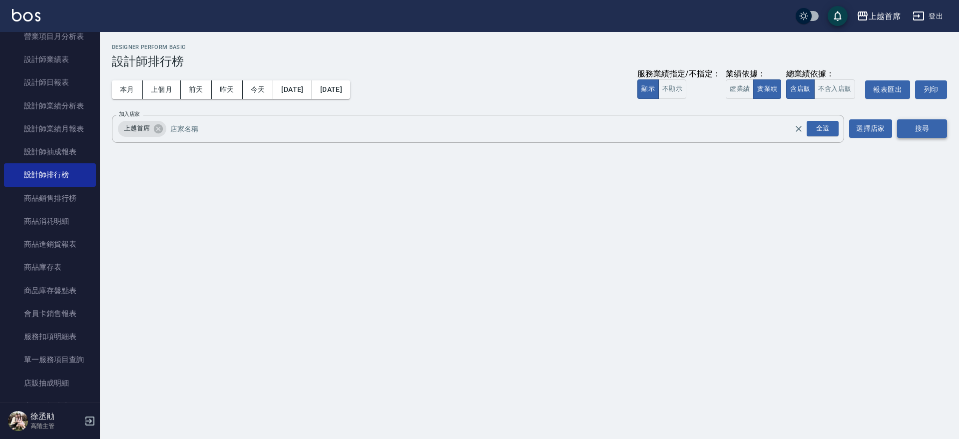
click at [916, 133] on button "搜尋" at bounding box center [922, 128] width 50 height 18
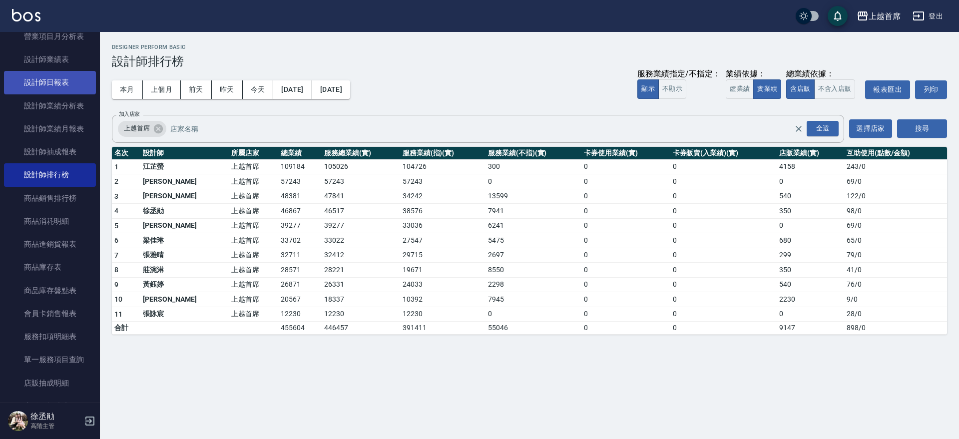
click at [55, 78] on link "設計師日報表" at bounding box center [50, 82] width 92 height 23
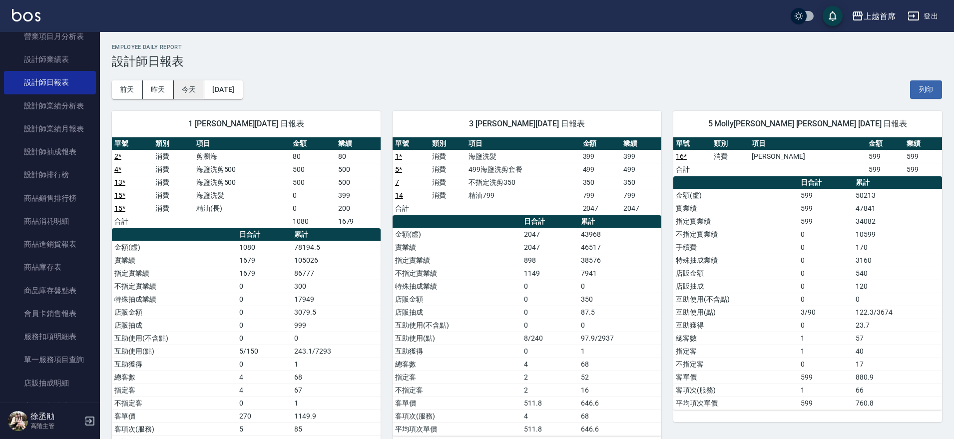
click at [175, 93] on button "今天" at bounding box center [189, 89] width 31 height 18
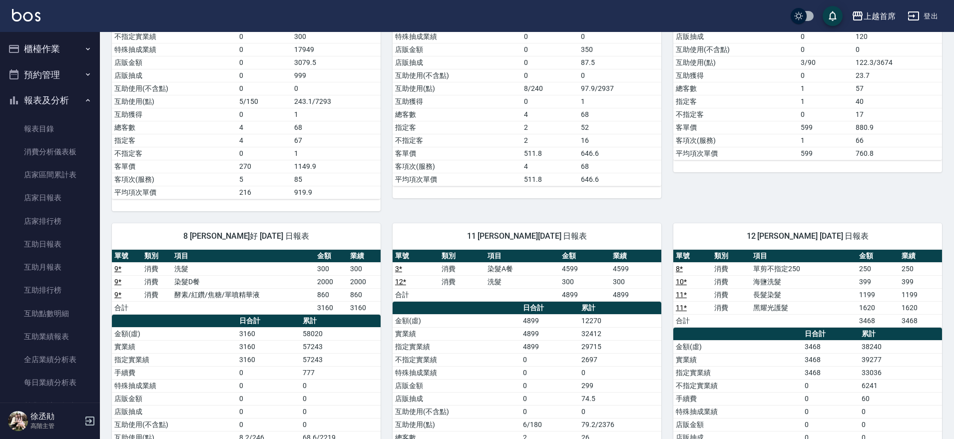
drag, startPoint x: 62, startPoint y: 93, endPoint x: 59, endPoint y: 88, distance: 5.6
click at [62, 93] on button "報表及分析" at bounding box center [50, 100] width 92 height 26
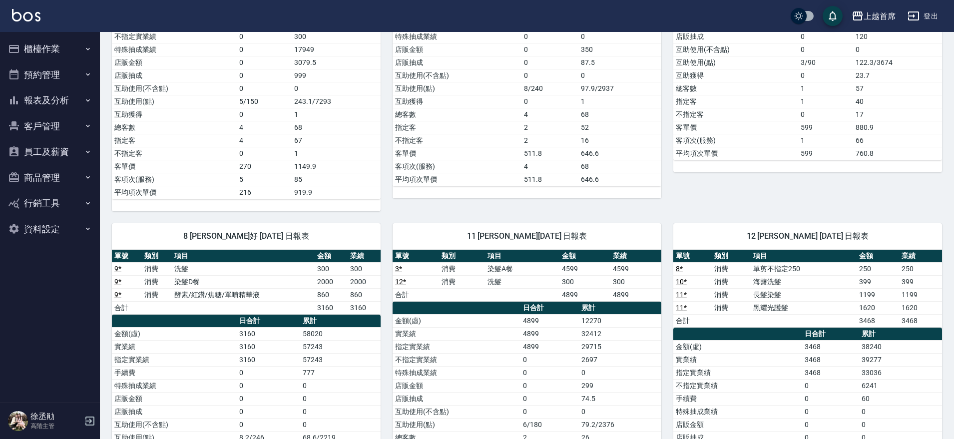
click at [67, 39] on button "櫃檯作業" at bounding box center [50, 49] width 92 height 26
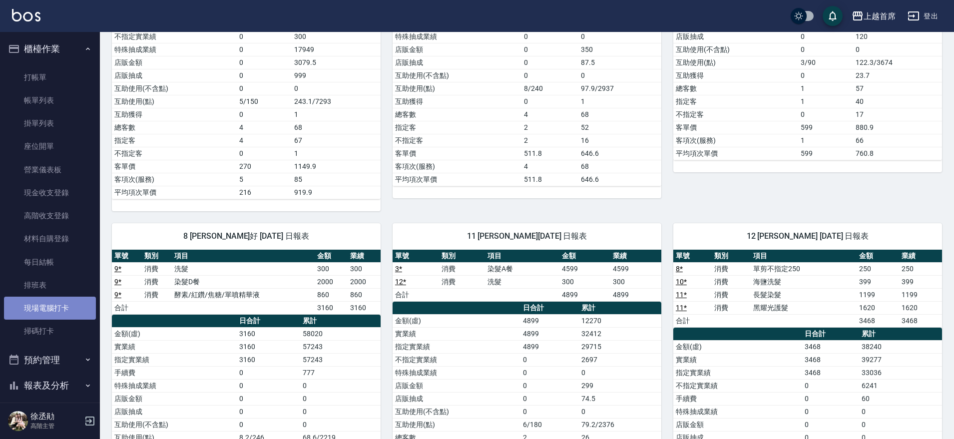
drag, startPoint x: 76, startPoint y: 309, endPoint x: 63, endPoint y: 311, distance: 12.6
click at [75, 309] on link "現場電腦打卡" at bounding box center [50, 308] width 92 height 23
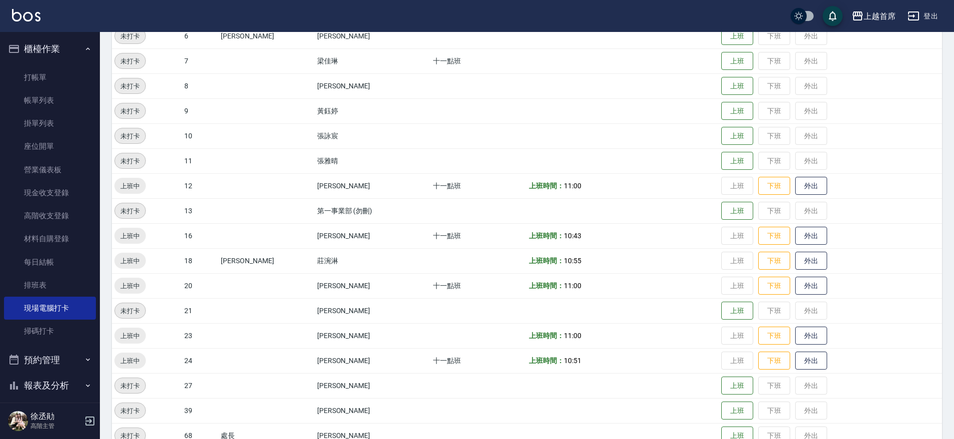
scroll to position [250, 0]
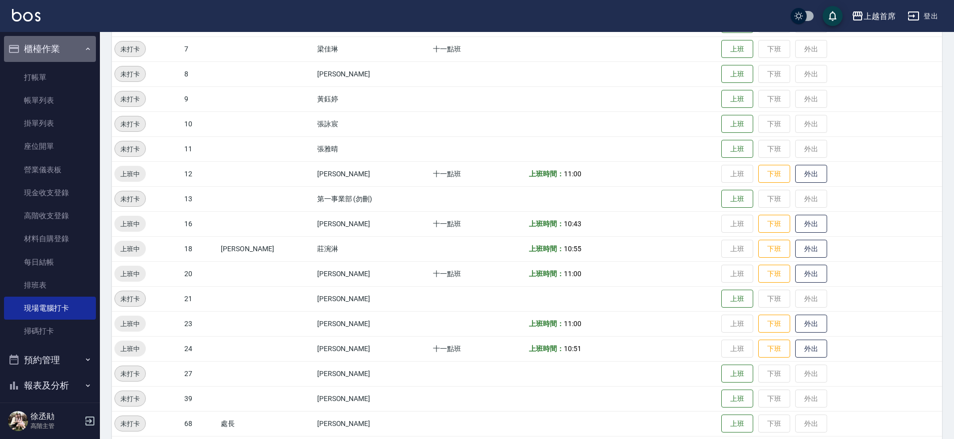
click at [60, 47] on button "櫃檯作業" at bounding box center [50, 49] width 92 height 26
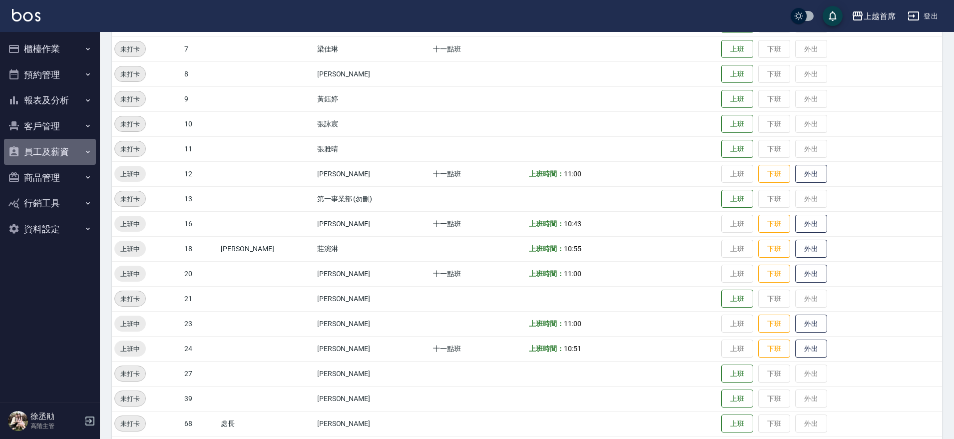
click at [64, 149] on button "員工及薪資" at bounding box center [50, 152] width 92 height 26
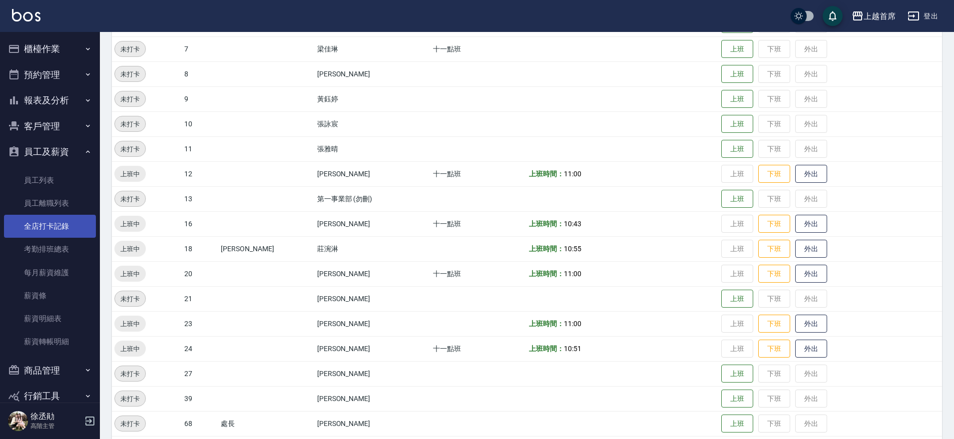
click at [66, 223] on link "全店打卡記錄" at bounding box center [50, 226] width 92 height 23
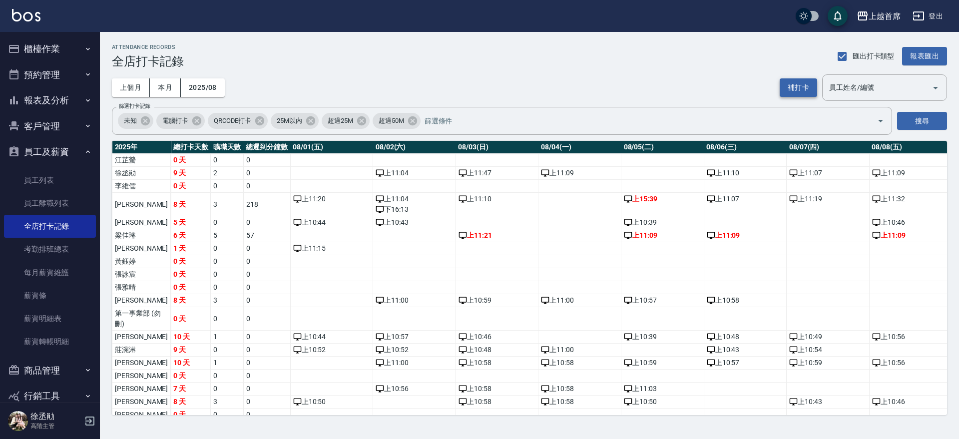
click at [807, 81] on button "補打卡" at bounding box center [798, 87] width 37 height 18
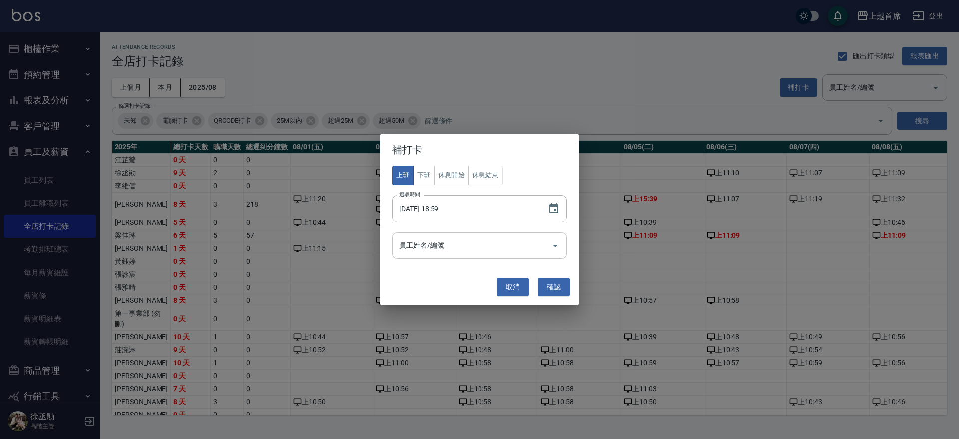
click at [455, 246] on input "員工姓名/編號" at bounding box center [472, 245] width 151 height 17
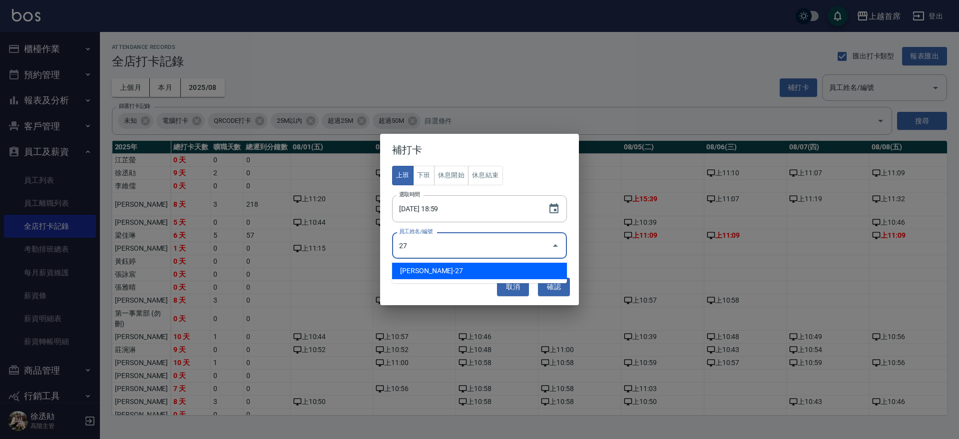
click at [449, 269] on li "[PERSON_NAME]-27" at bounding box center [479, 271] width 175 height 16
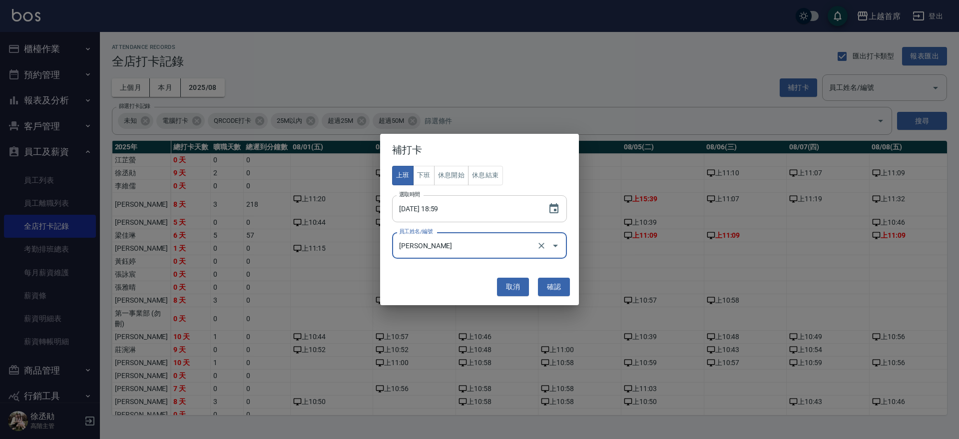
type input "[PERSON_NAME]"
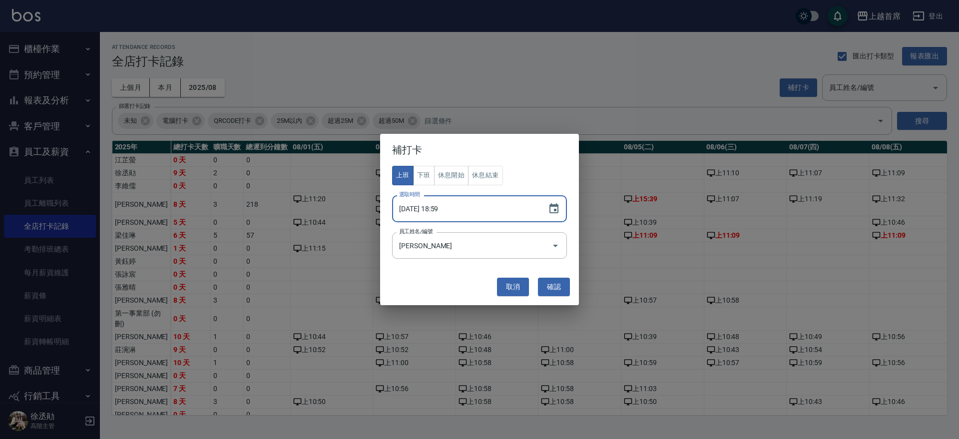
click at [443, 204] on input "[DATE] 18:59" at bounding box center [465, 208] width 146 height 27
click at [549, 205] on icon "Choose date, selected date is 2025-08-11" at bounding box center [554, 209] width 12 height 12
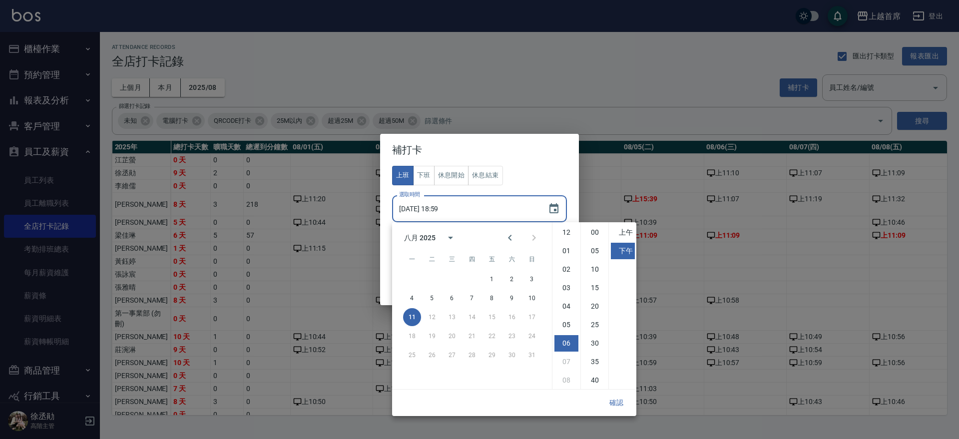
click at [626, 232] on li "上午" at bounding box center [623, 232] width 24 height 16
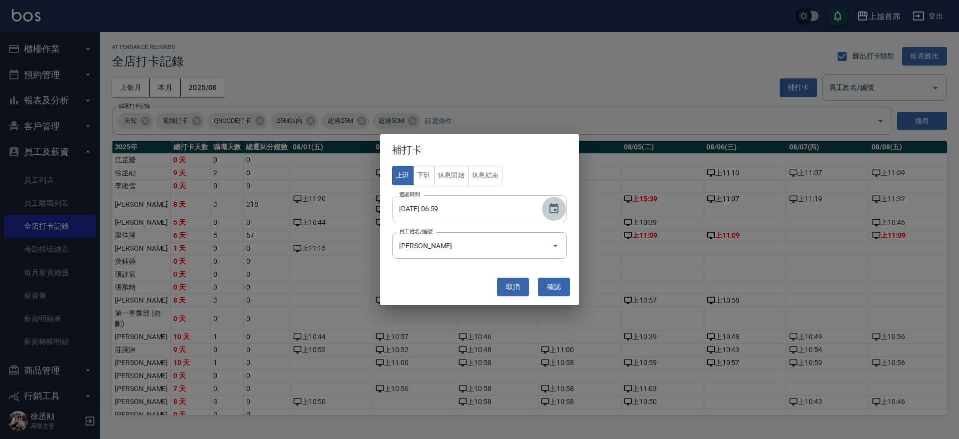
click at [556, 211] on icon "Choose date, selected date is 2025-08-11" at bounding box center [554, 209] width 12 height 12
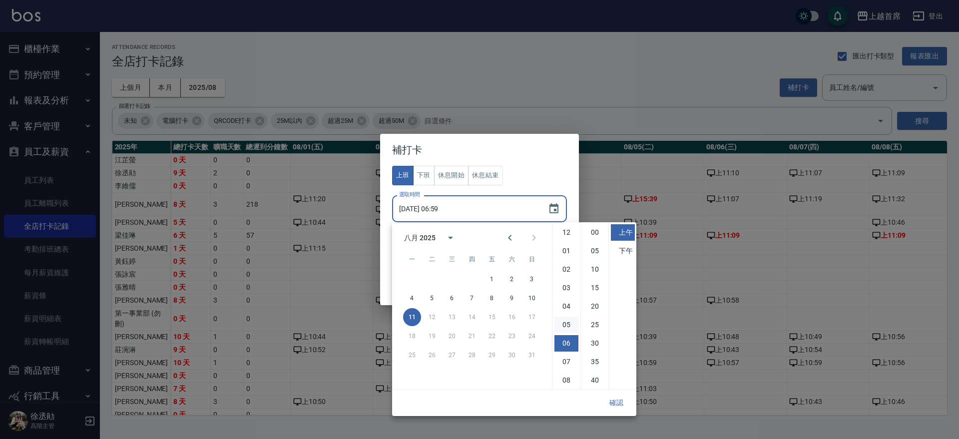
scroll to position [56, 0]
click at [569, 377] on li "11" at bounding box center [566, 380] width 24 height 16
click at [599, 233] on li "00" at bounding box center [595, 232] width 24 height 16
type input "[DATE] 11:00"
click at [621, 401] on button "確認" at bounding box center [616, 403] width 32 height 18
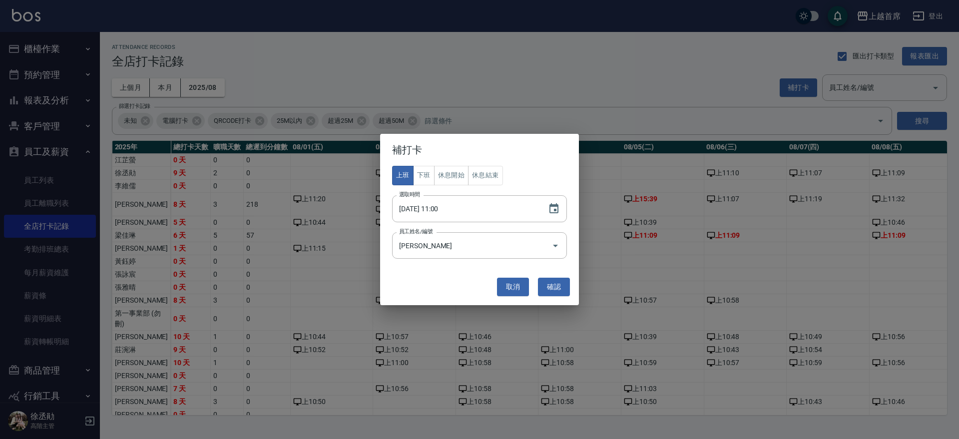
click at [553, 283] on button "確認" at bounding box center [554, 287] width 32 height 18
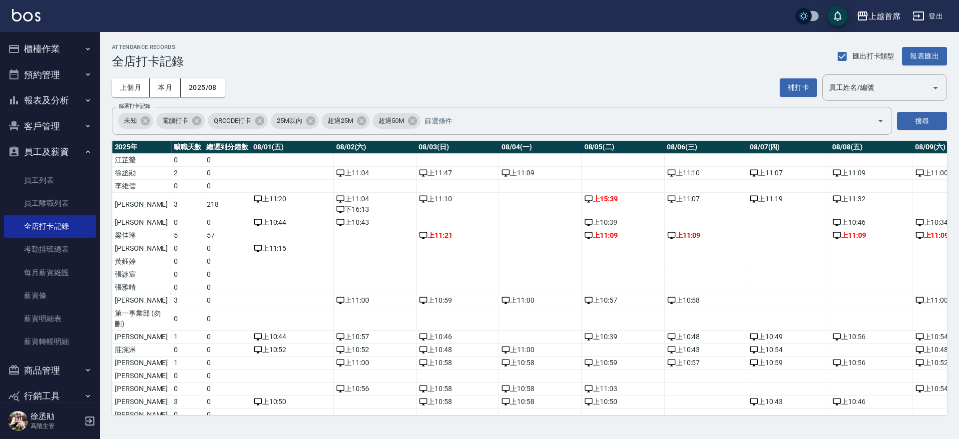
scroll to position [0, 0]
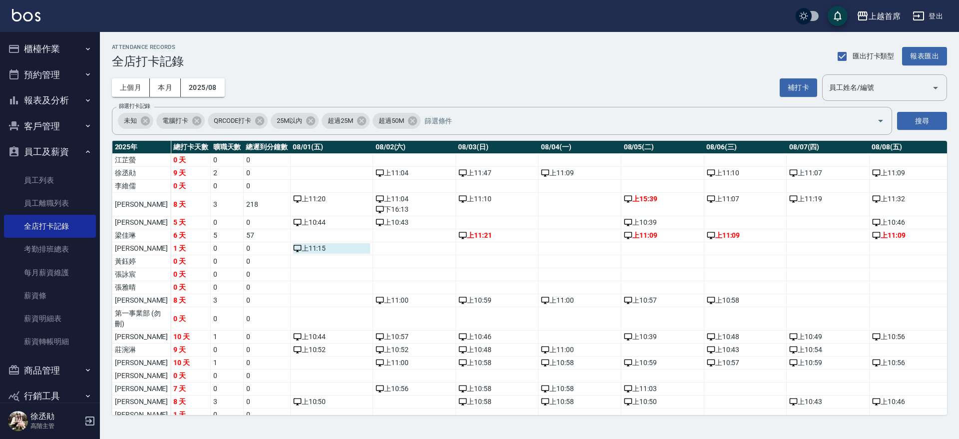
drag, startPoint x: 285, startPoint y: 256, endPoint x: 264, endPoint y: 253, distance: 21.2
click at [293, 253] on div "上 11:15" at bounding box center [331, 248] width 77 height 10
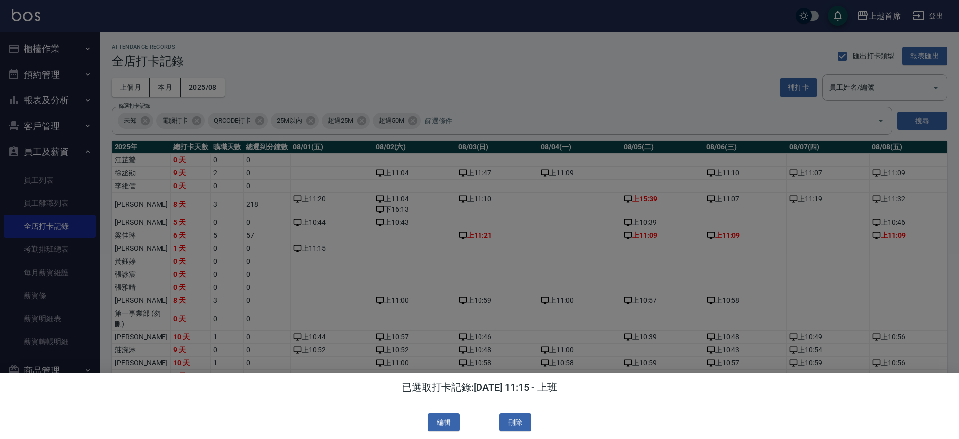
click at [486, 325] on div at bounding box center [479, 219] width 959 height 439
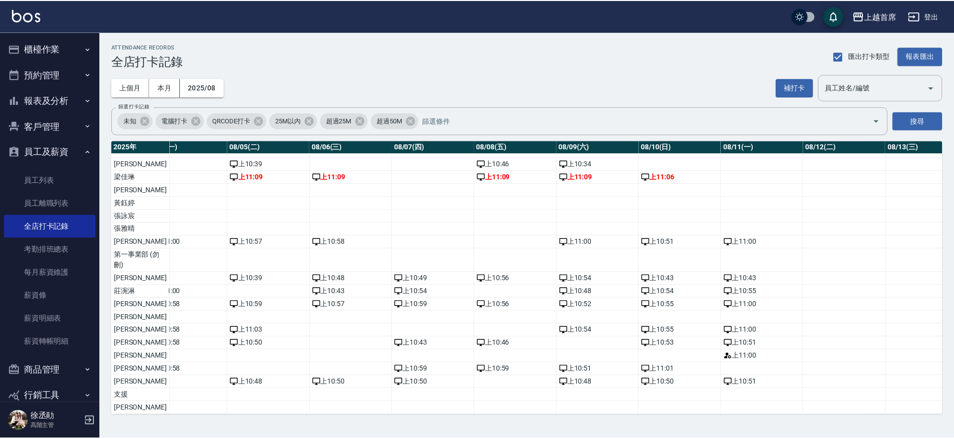
scroll to position [89, 0]
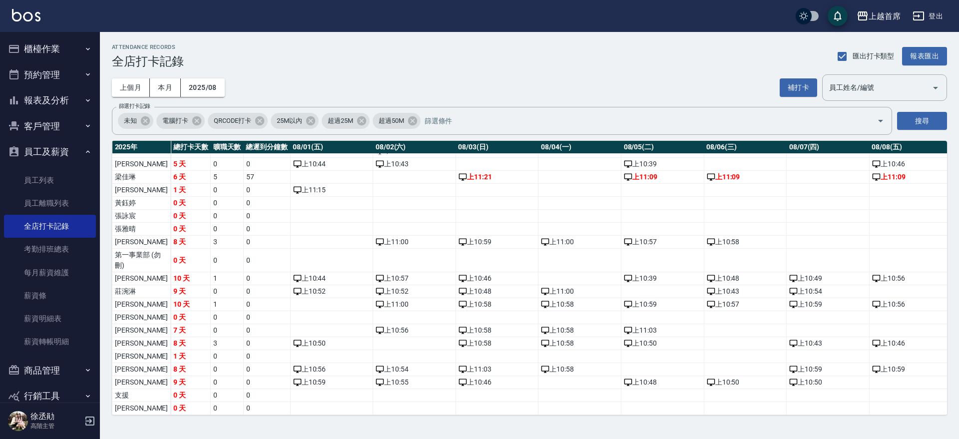
click at [77, 48] on button "櫃檯作業" at bounding box center [50, 49] width 92 height 26
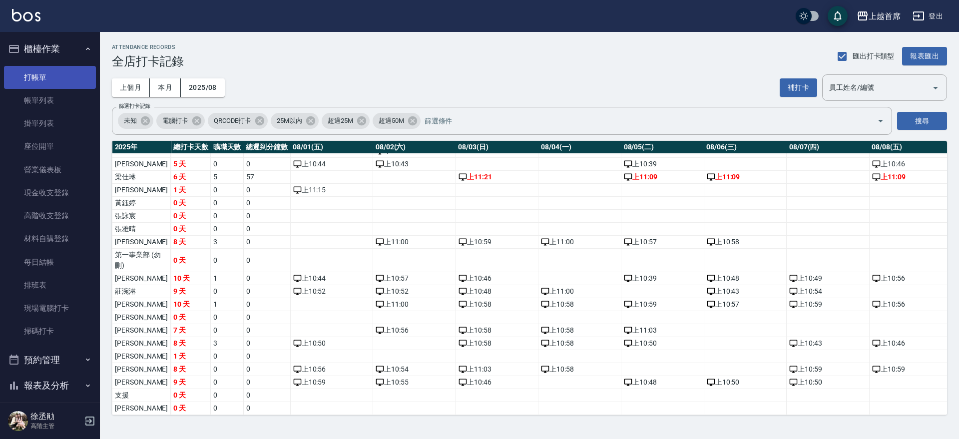
click at [66, 76] on link "打帳單" at bounding box center [50, 77] width 92 height 23
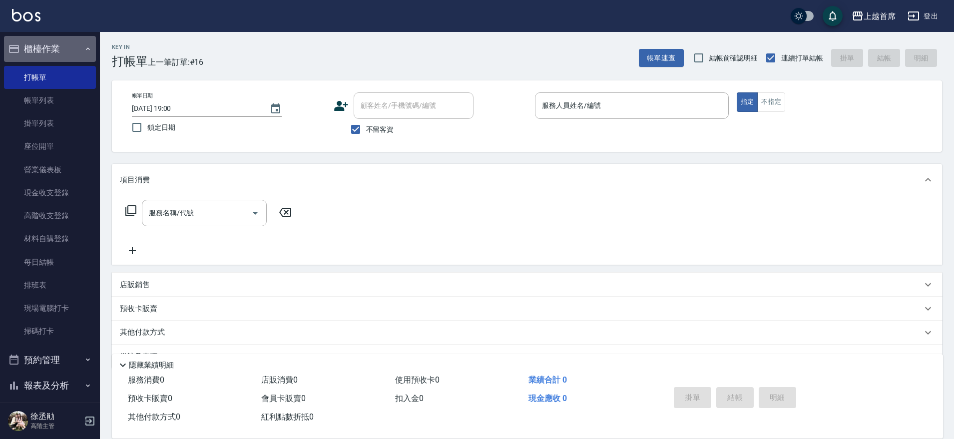
click at [68, 47] on button "櫃檯作業" at bounding box center [50, 49] width 92 height 26
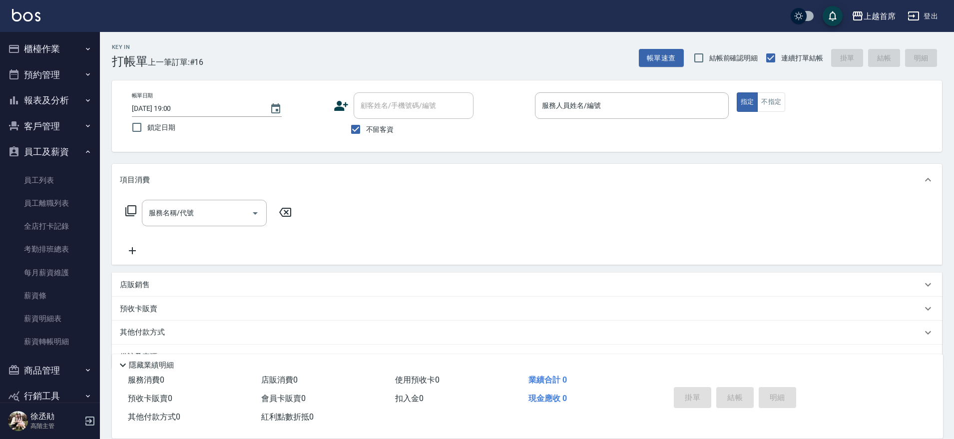
click at [68, 148] on button "員工及薪資" at bounding box center [50, 152] width 92 height 26
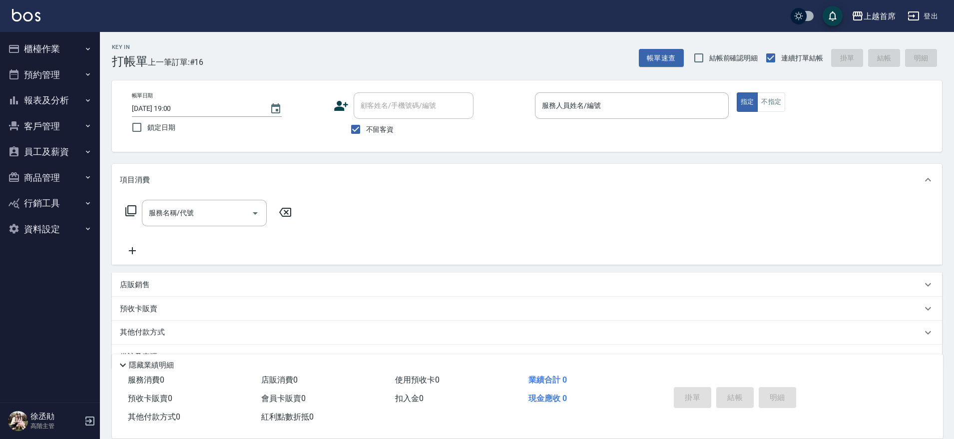
click at [81, 96] on button "報表及分析" at bounding box center [50, 100] width 92 height 26
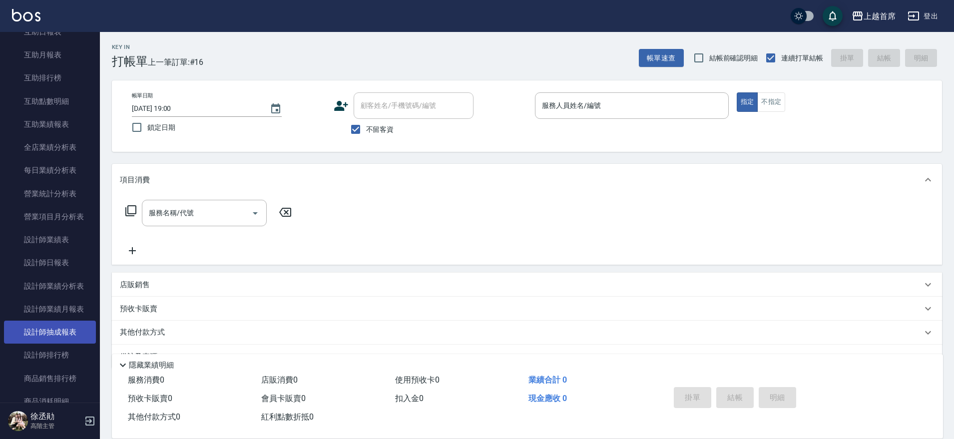
scroll to position [250, 0]
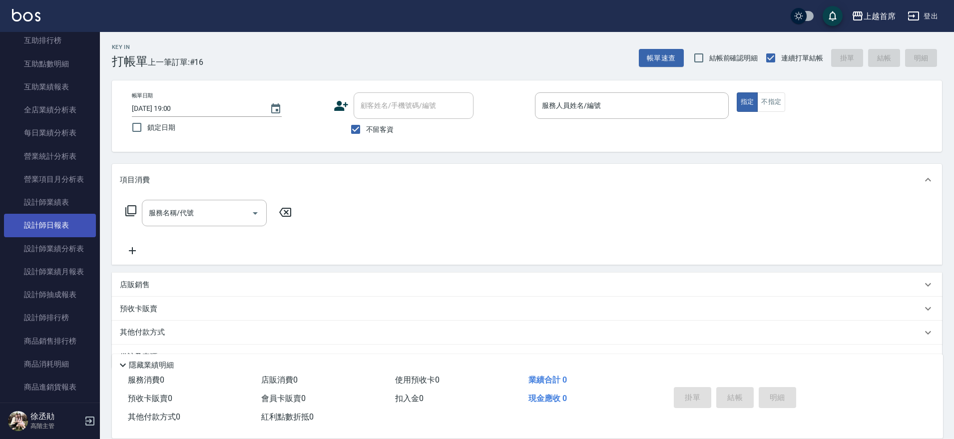
click at [73, 224] on link "設計師日報表" at bounding box center [50, 225] width 92 height 23
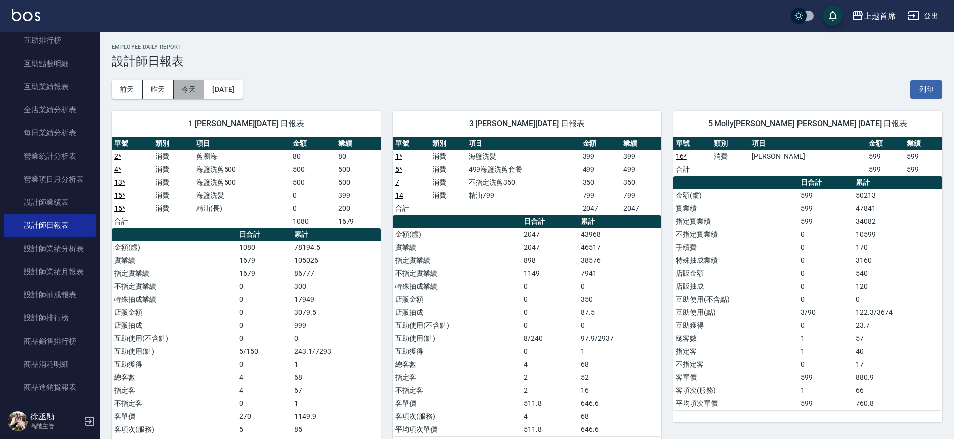
click at [185, 86] on button "今天" at bounding box center [189, 89] width 31 height 18
click at [157, 85] on button "昨天" at bounding box center [158, 89] width 31 height 18
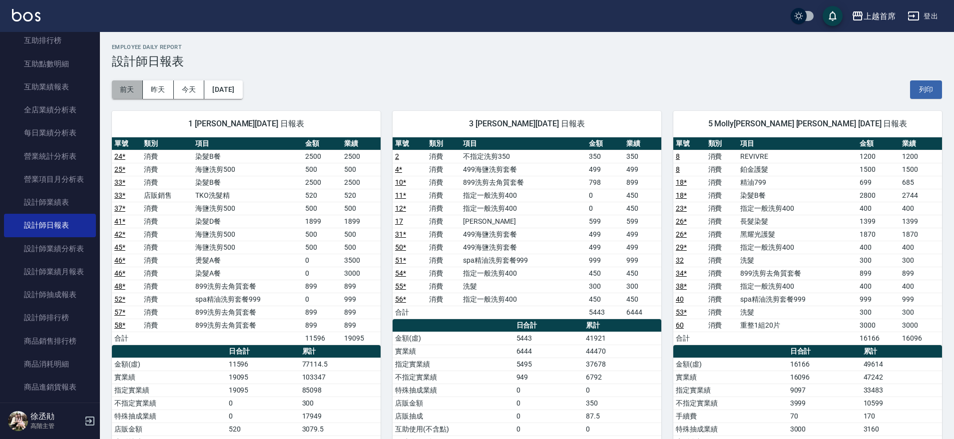
click at [131, 84] on button "前天" at bounding box center [127, 89] width 31 height 18
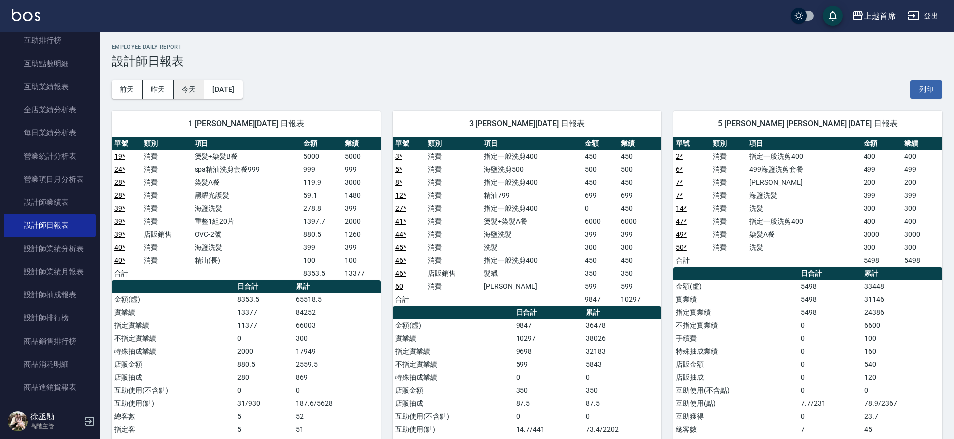
click at [187, 89] on button "今天" at bounding box center [189, 89] width 31 height 18
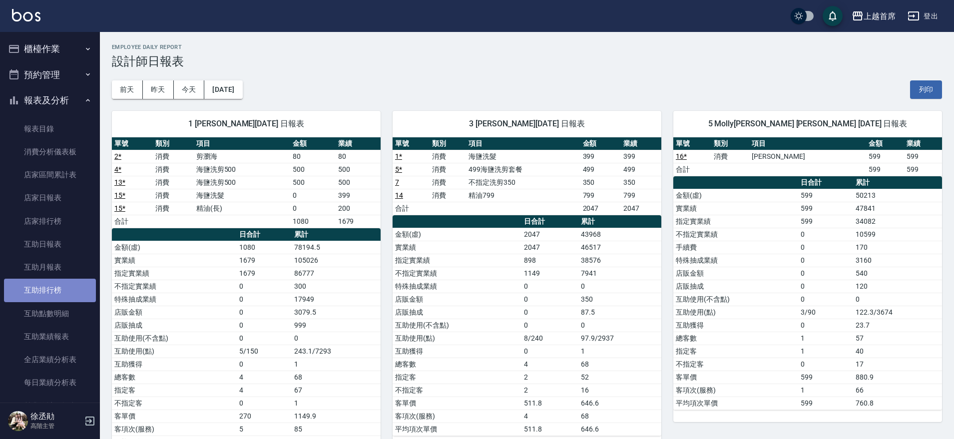
click at [60, 288] on link "互助排行榜" at bounding box center [50, 290] width 92 height 23
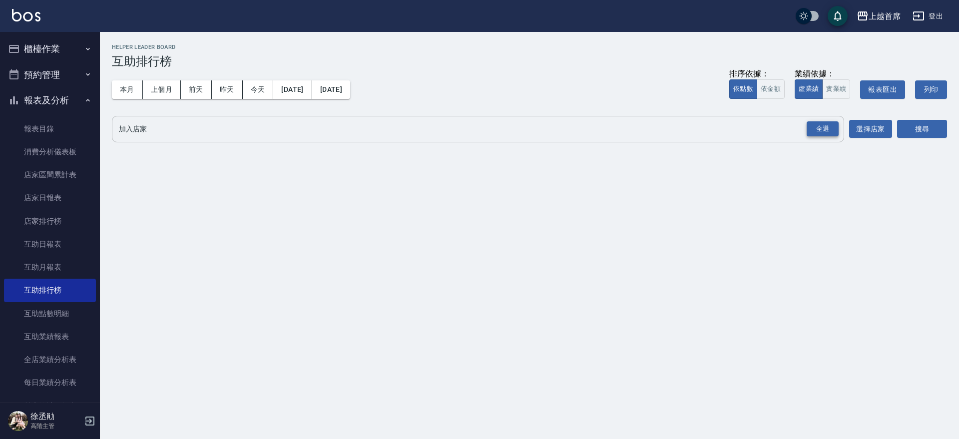
click at [819, 129] on div "全選" at bounding box center [823, 128] width 32 height 15
click at [905, 129] on button "搜尋" at bounding box center [922, 129] width 50 height 18
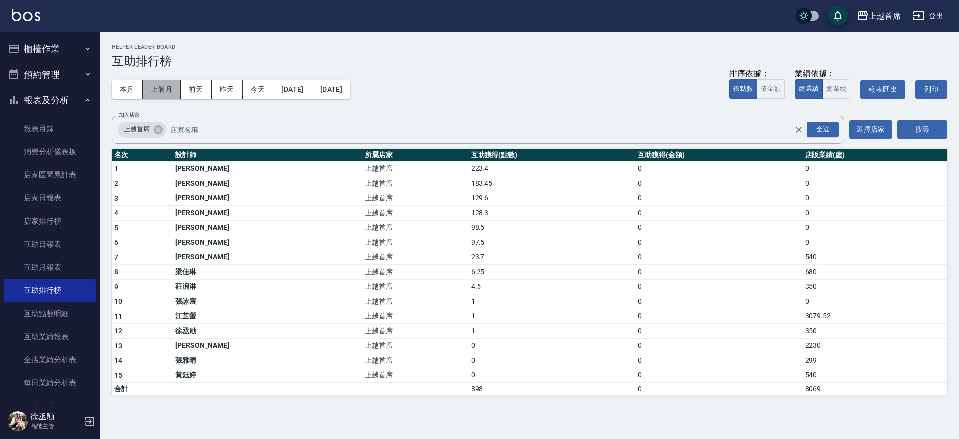
click at [160, 84] on button "上個月" at bounding box center [162, 89] width 38 height 18
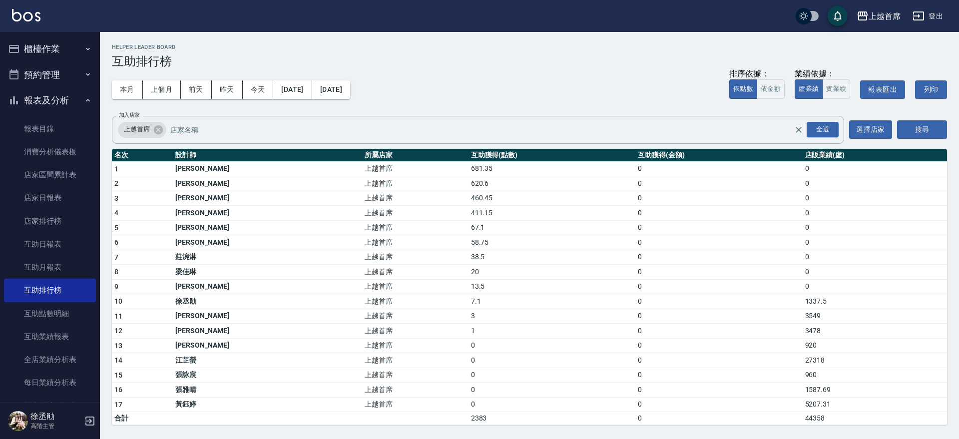
click at [57, 39] on button "櫃檯作業" at bounding box center [50, 49] width 92 height 26
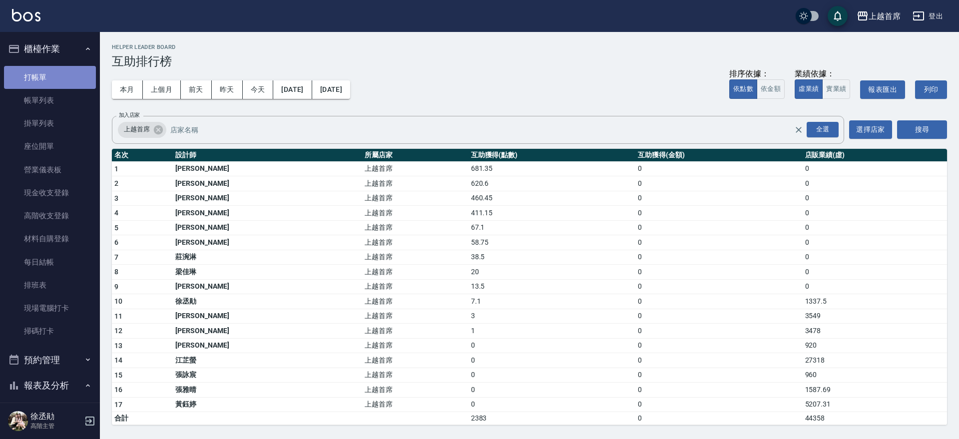
click at [65, 69] on link "打帳單" at bounding box center [50, 77] width 92 height 23
